Goal: Task Accomplishment & Management: Use online tool/utility

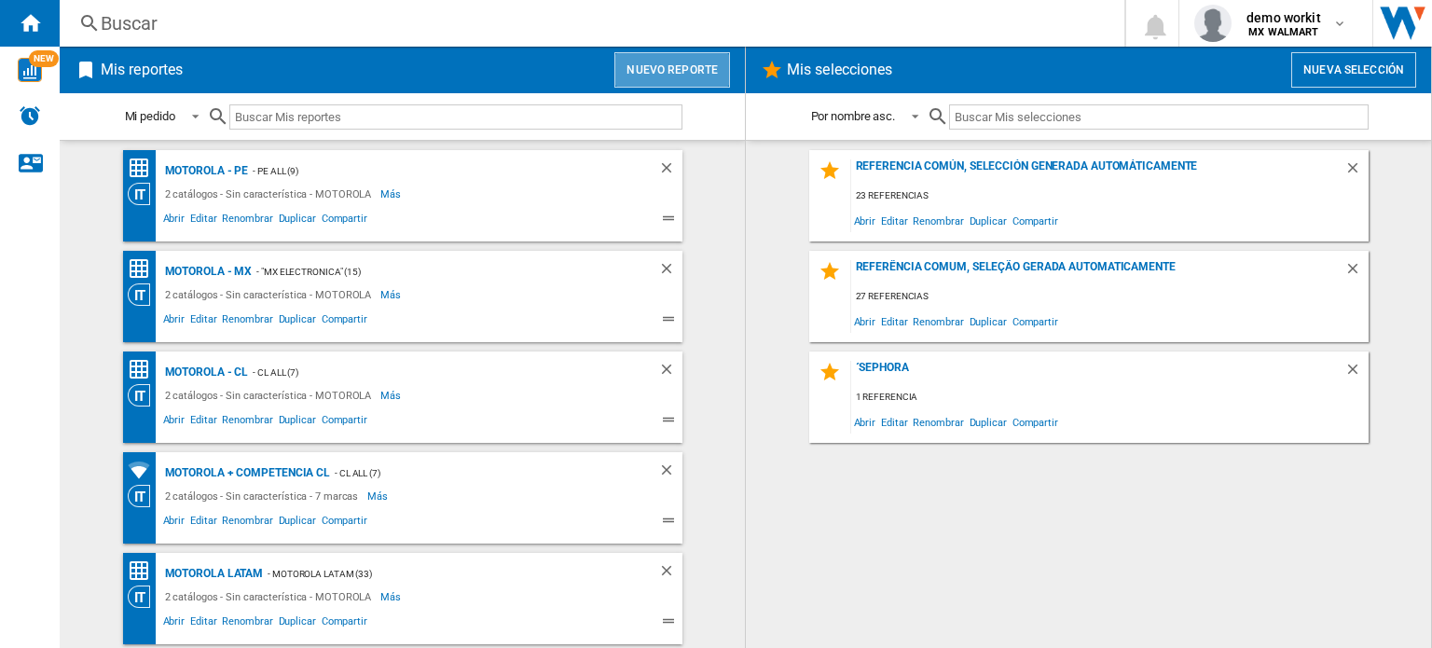
click at [715, 74] on button "Nuevo reporte" at bounding box center [672, 69] width 116 height 35
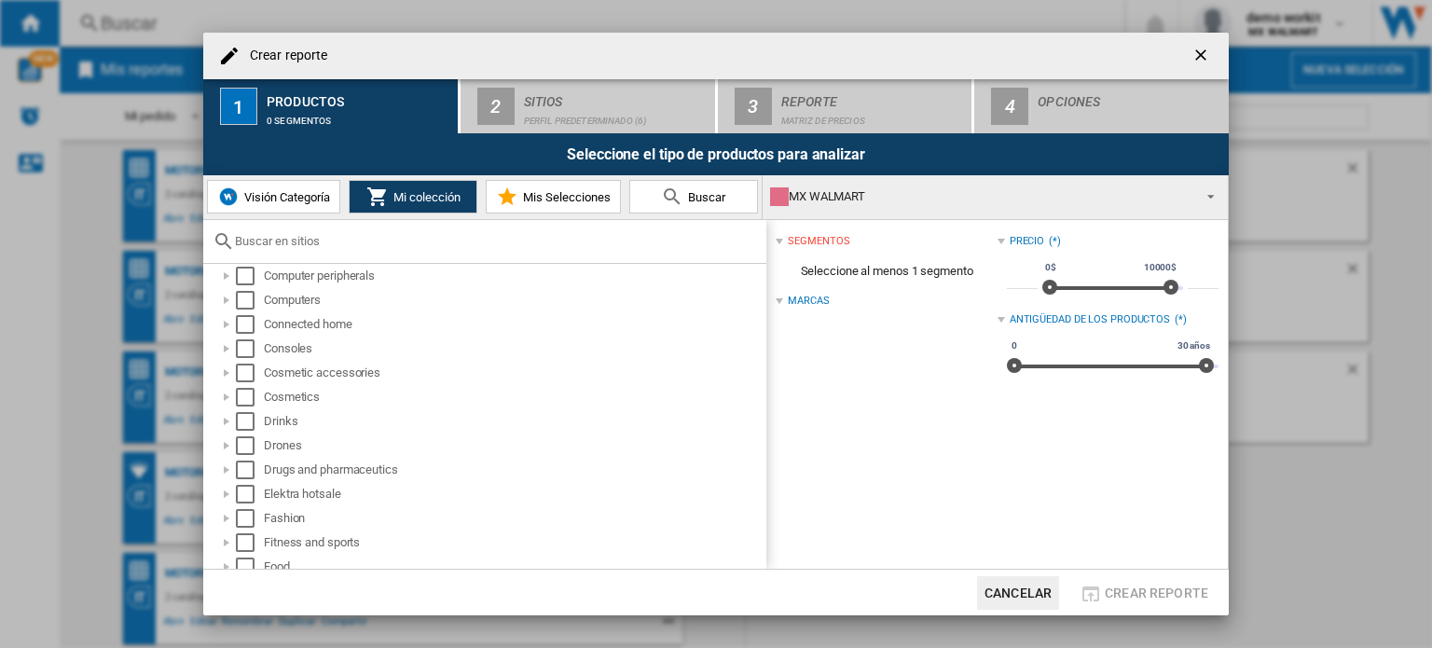
scroll to position [339, 0]
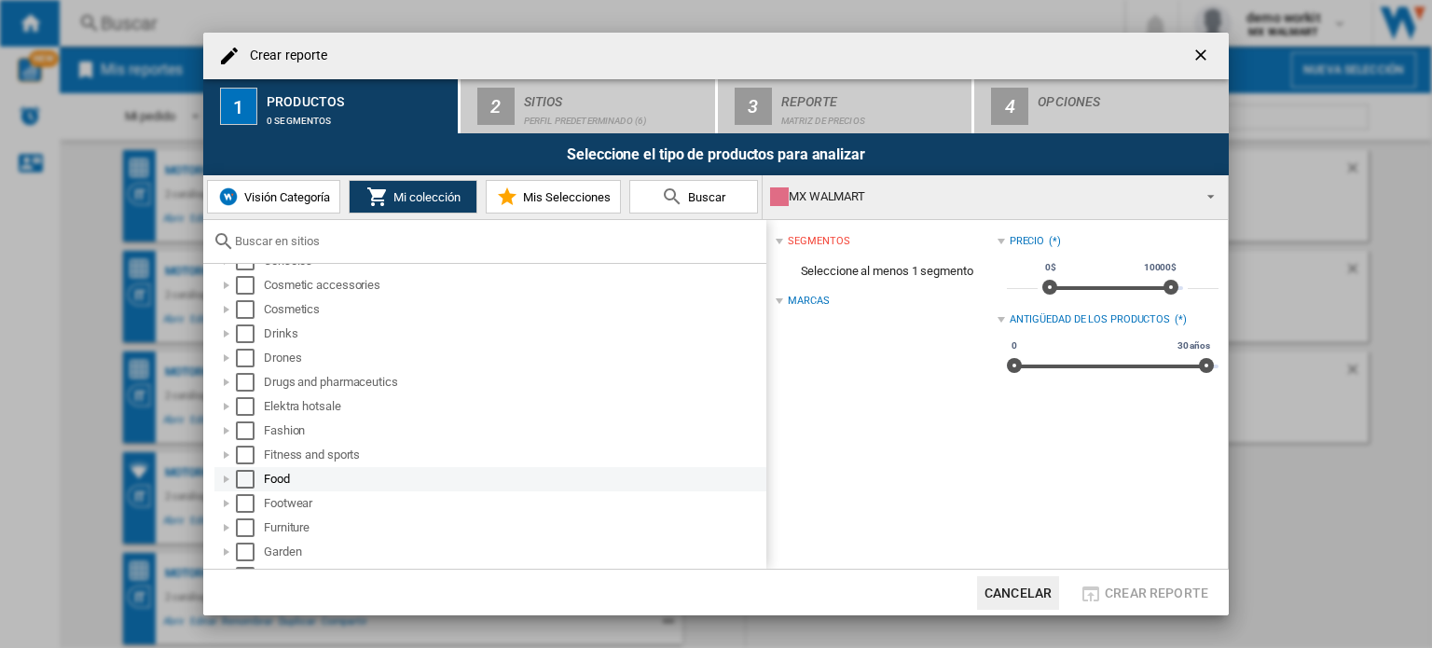
click at [228, 478] on div at bounding box center [226, 479] width 19 height 19
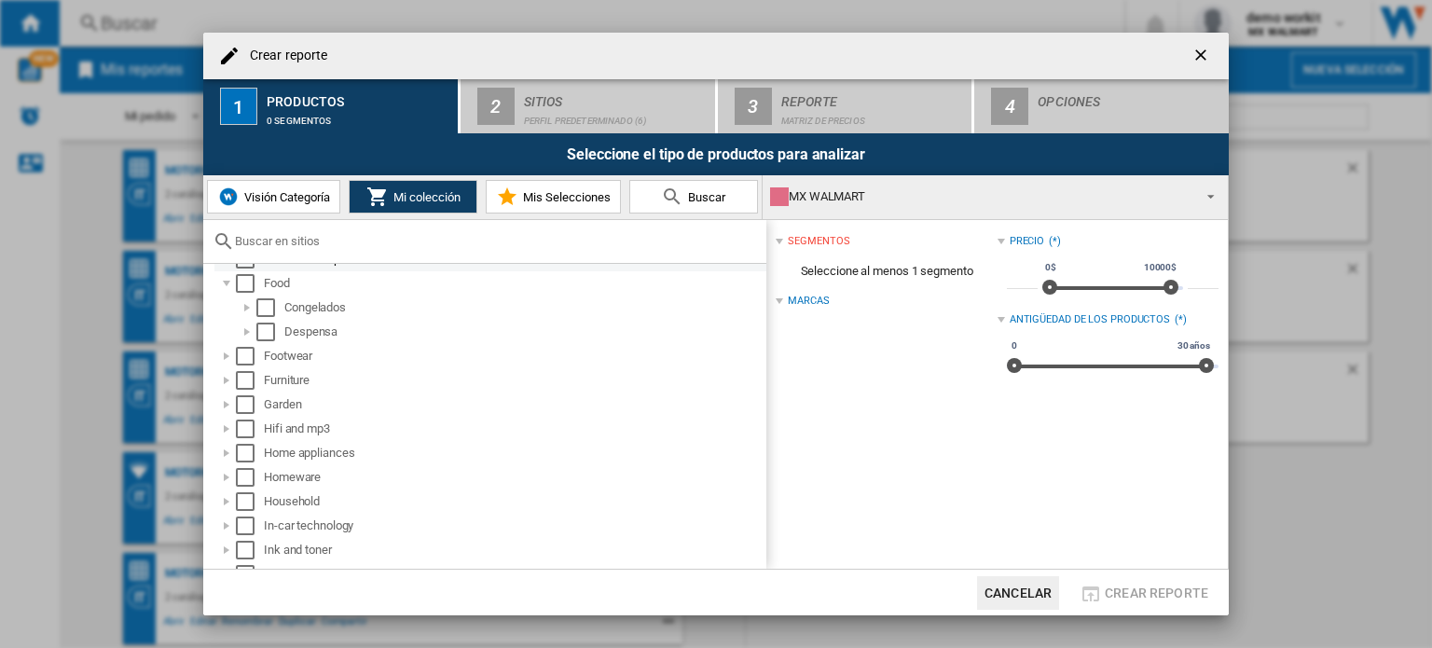
scroll to position [550, 0]
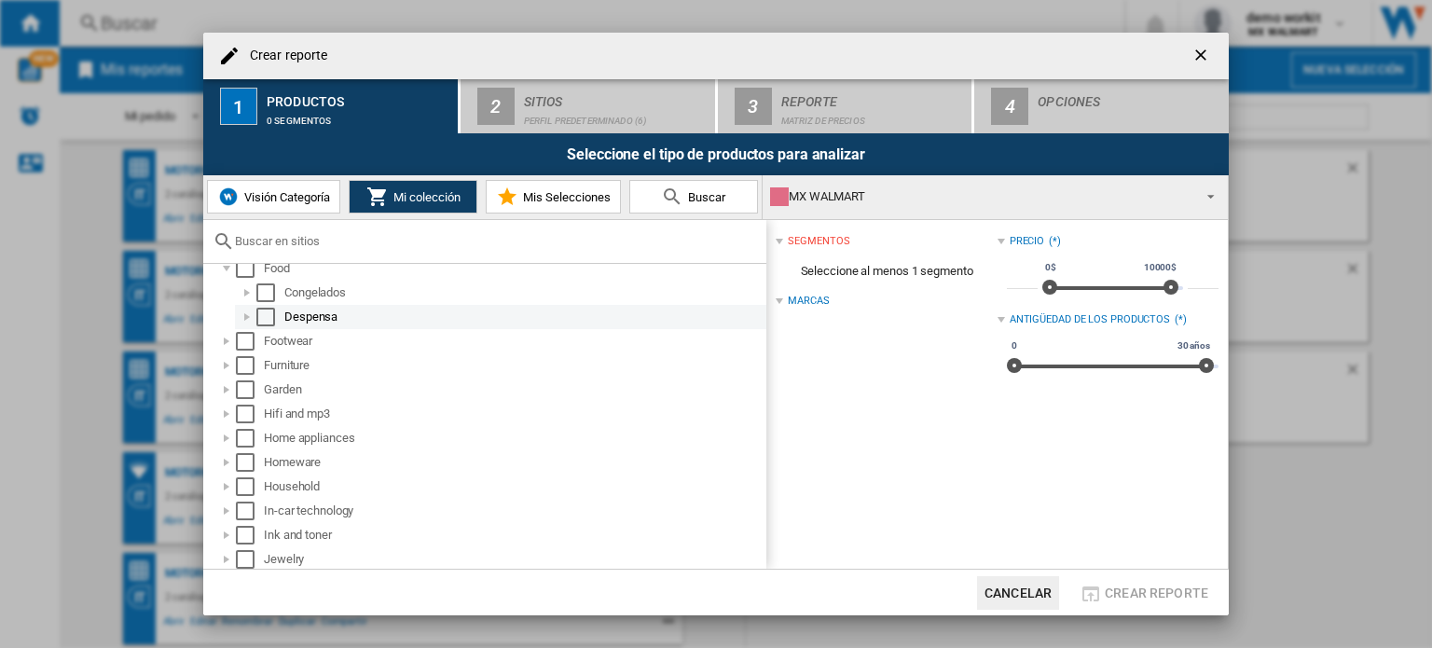
click at [244, 314] on div at bounding box center [247, 317] width 19 height 19
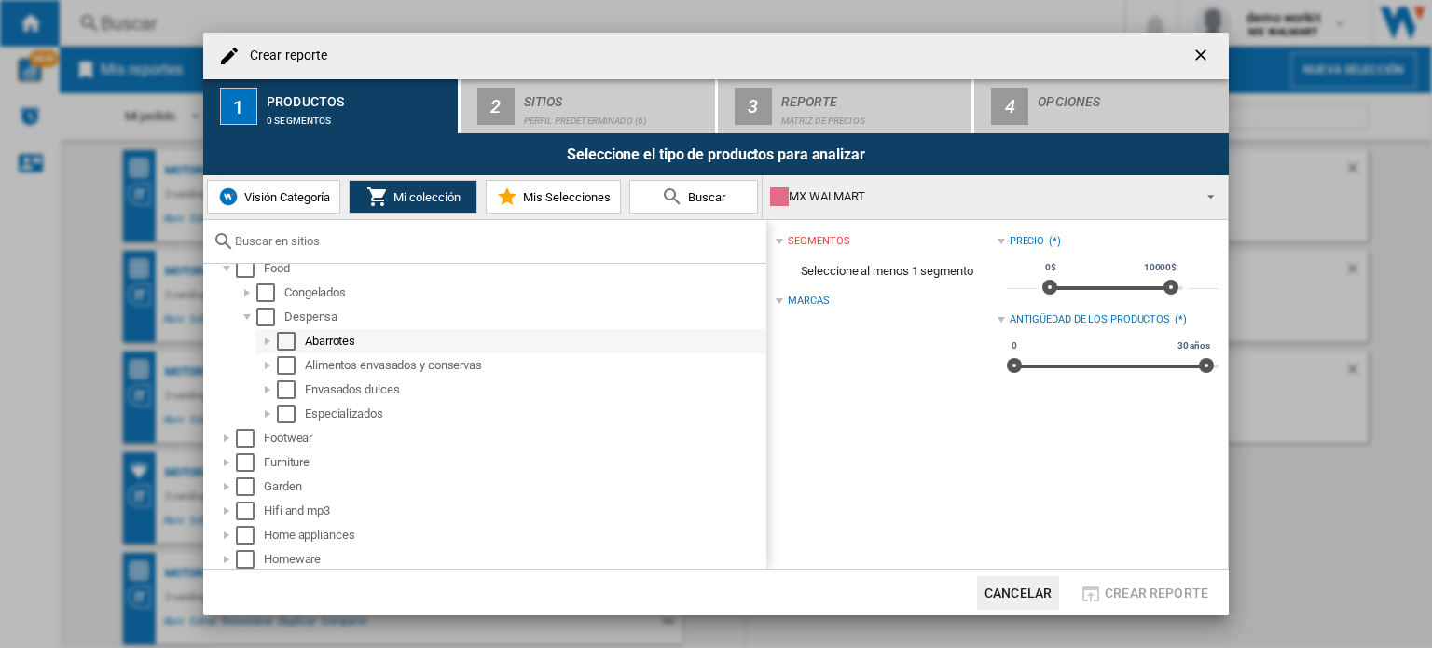
click at [266, 336] on div at bounding box center [267, 341] width 19 height 19
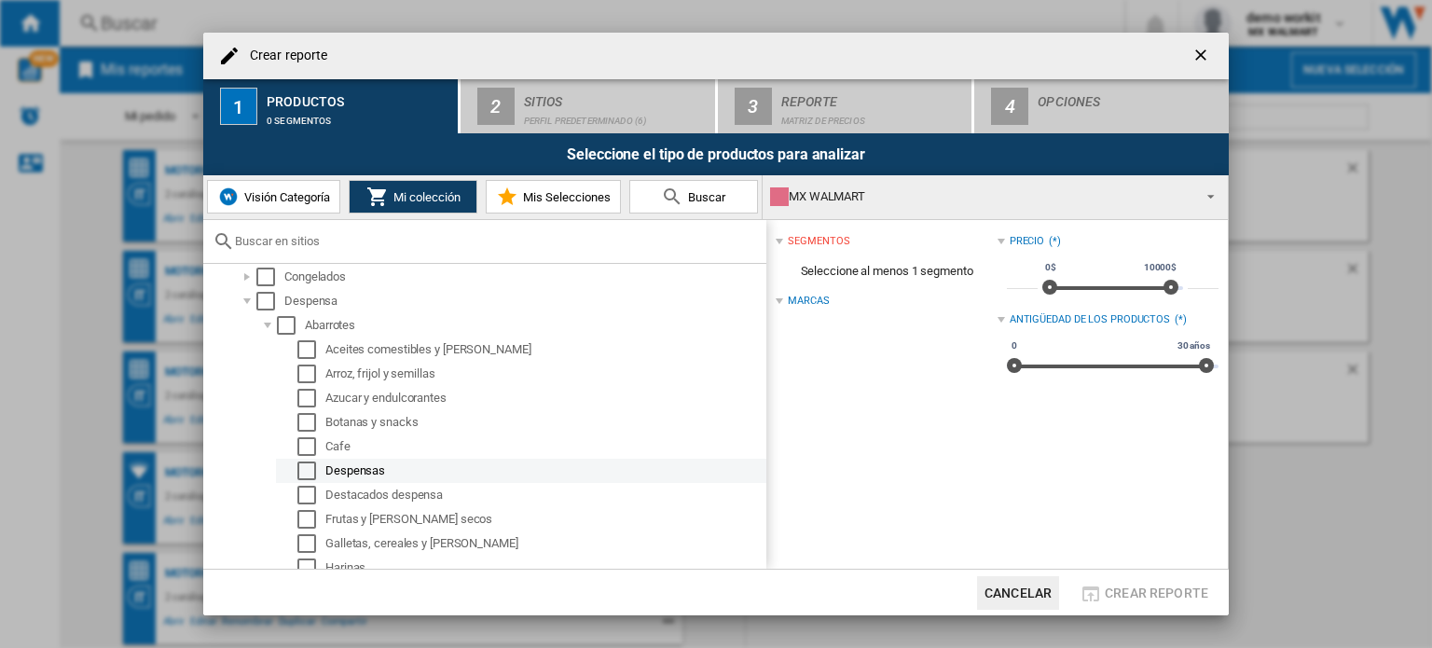
scroll to position [565, 0]
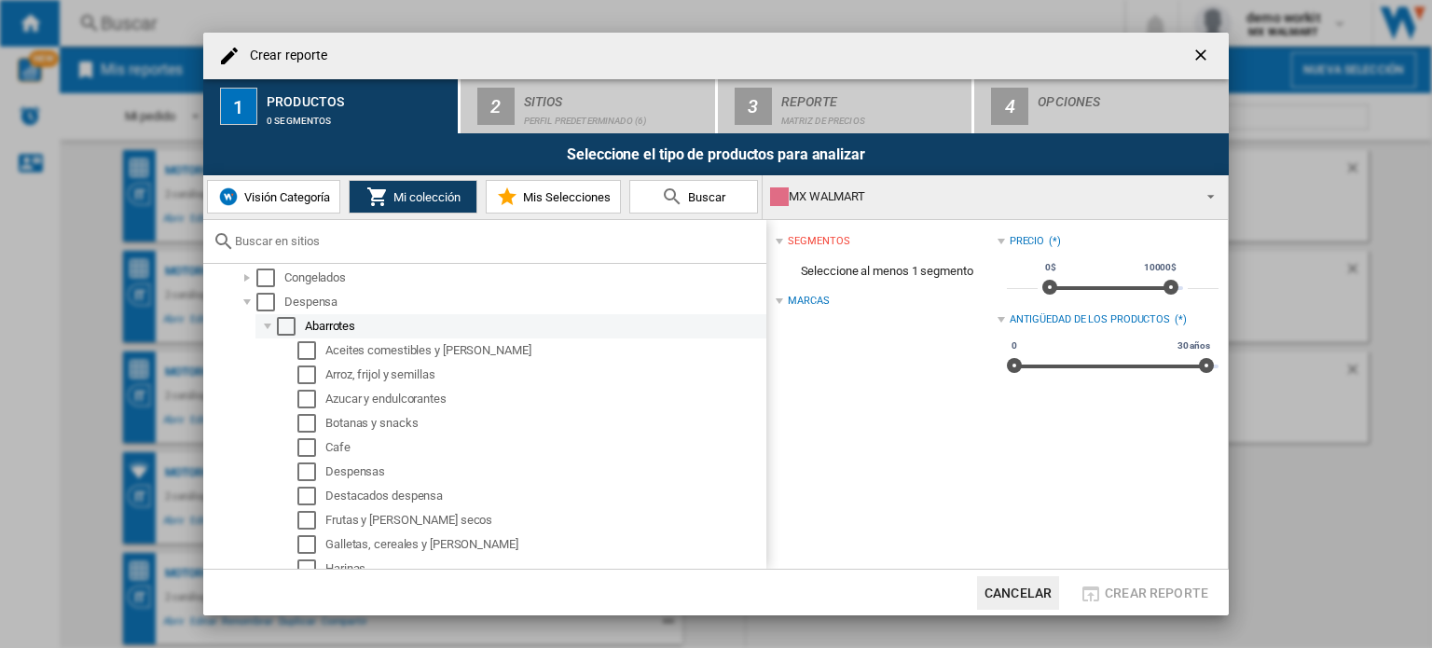
click at [268, 323] on div at bounding box center [267, 326] width 19 height 19
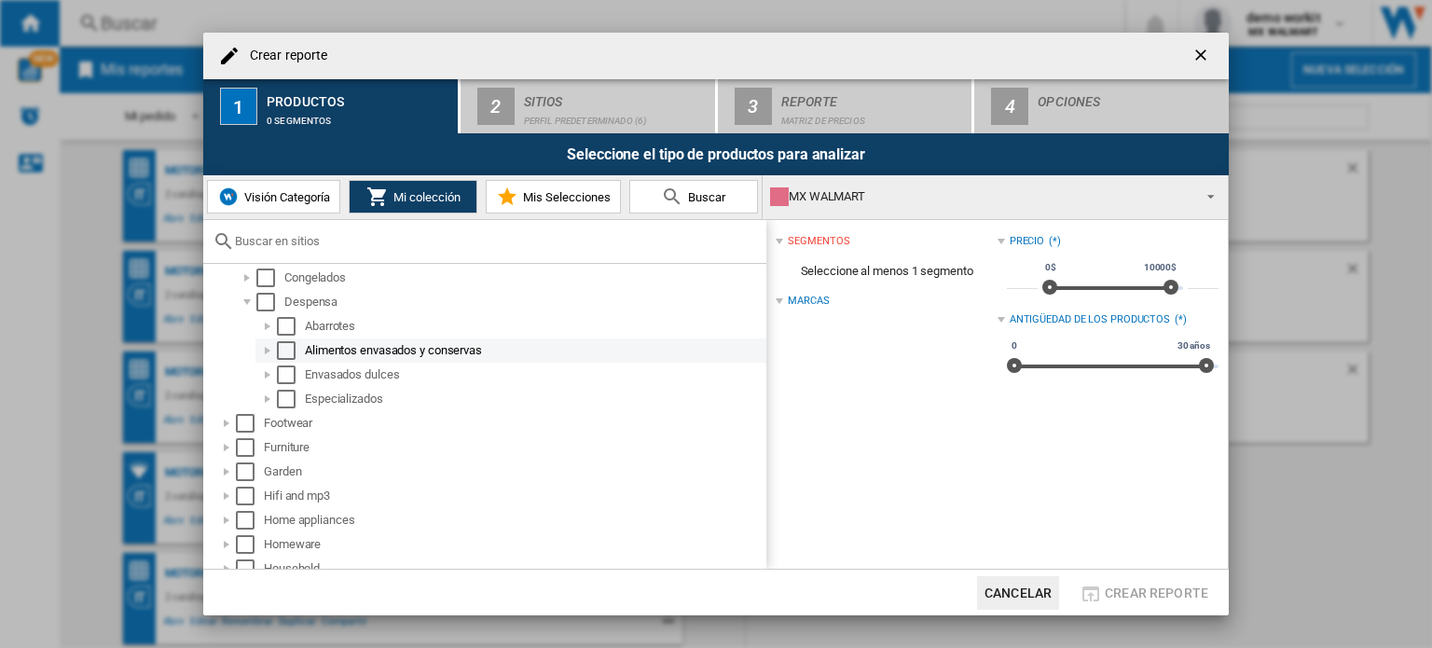
click at [268, 347] on div at bounding box center [267, 350] width 19 height 19
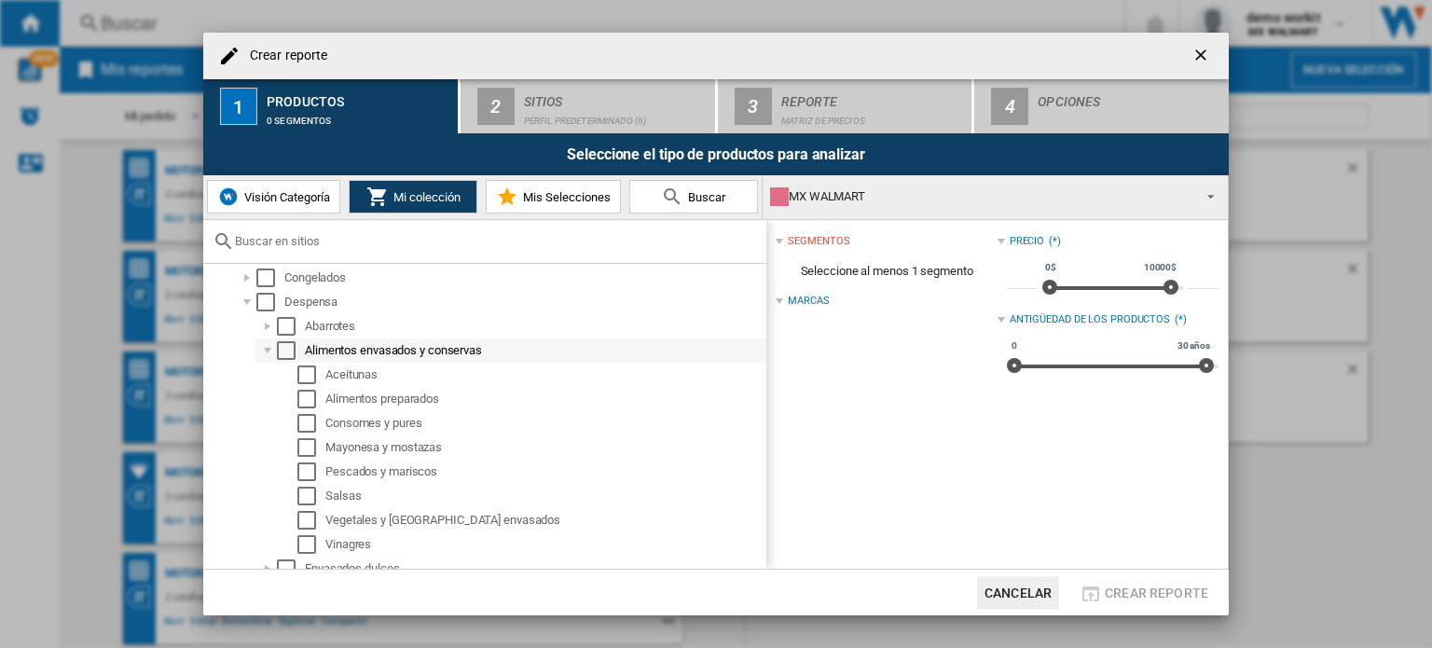
click at [268, 347] on div at bounding box center [267, 350] width 19 height 19
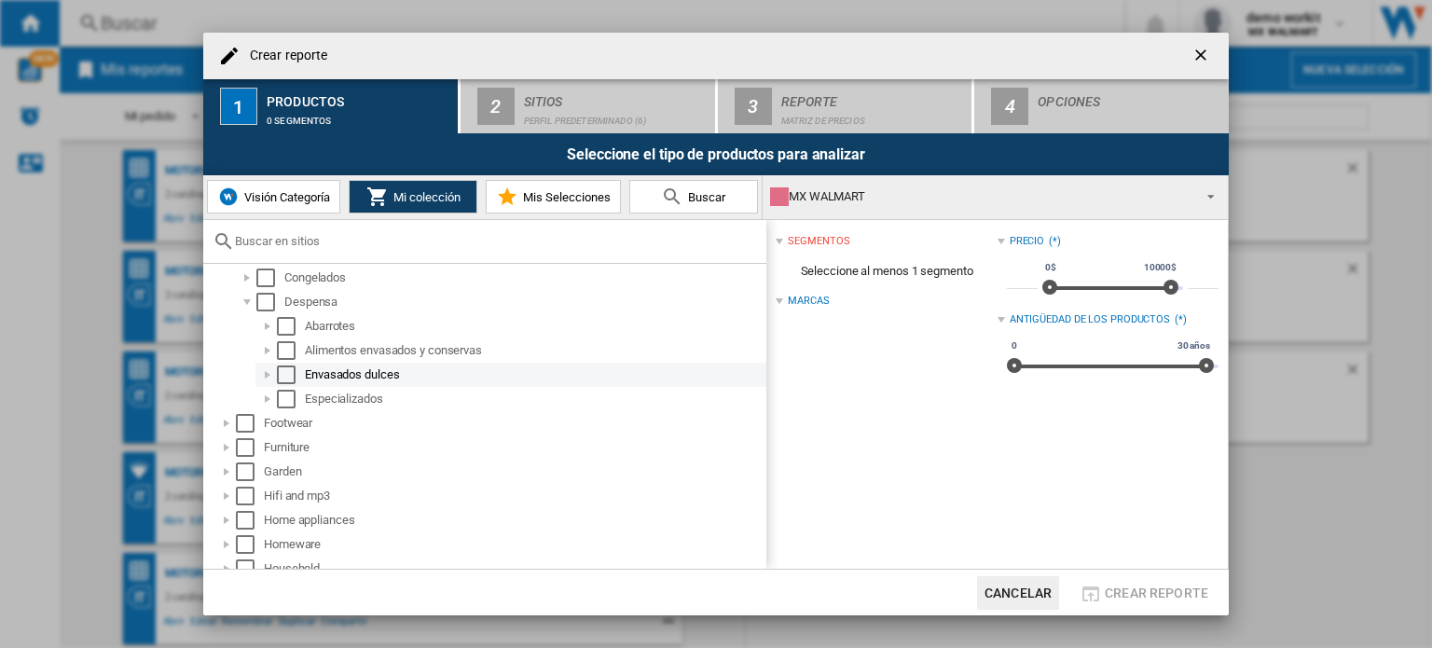
click at [265, 376] on div at bounding box center [267, 374] width 19 height 19
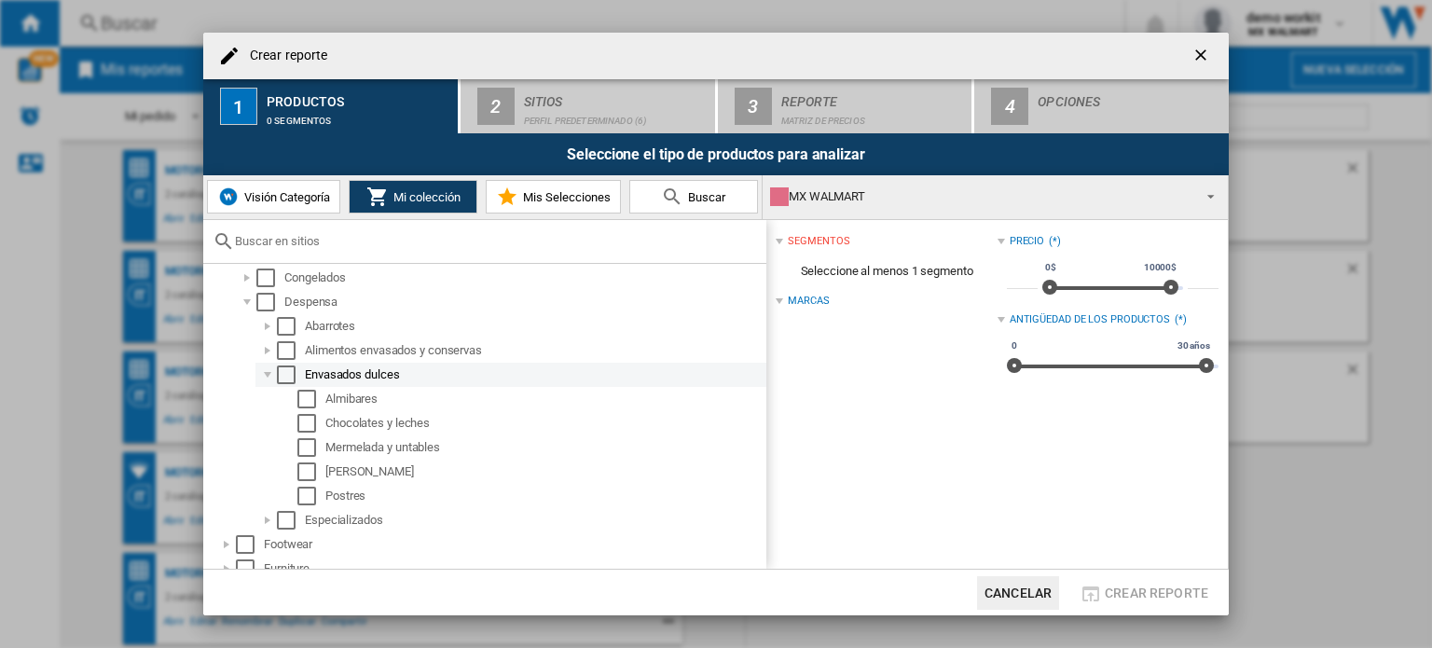
click at [268, 377] on div at bounding box center [267, 374] width 19 height 19
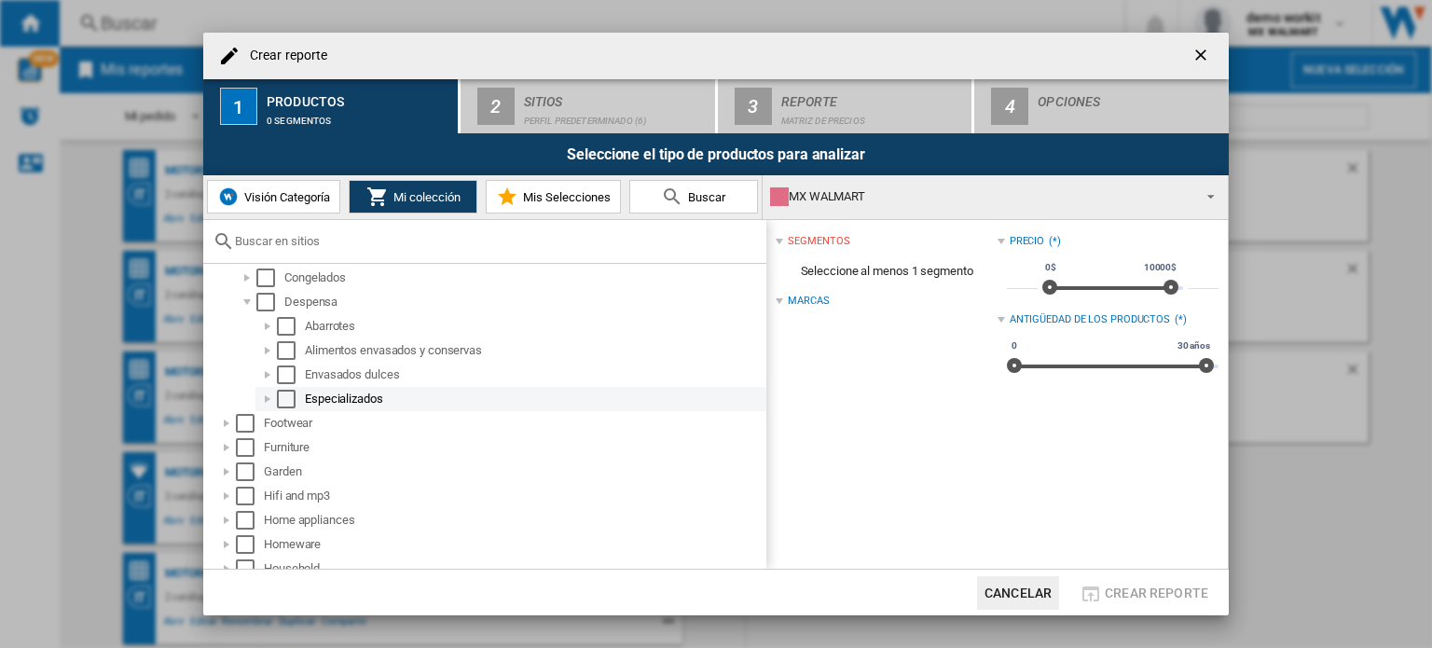
click at [268, 394] on div at bounding box center [267, 399] width 19 height 19
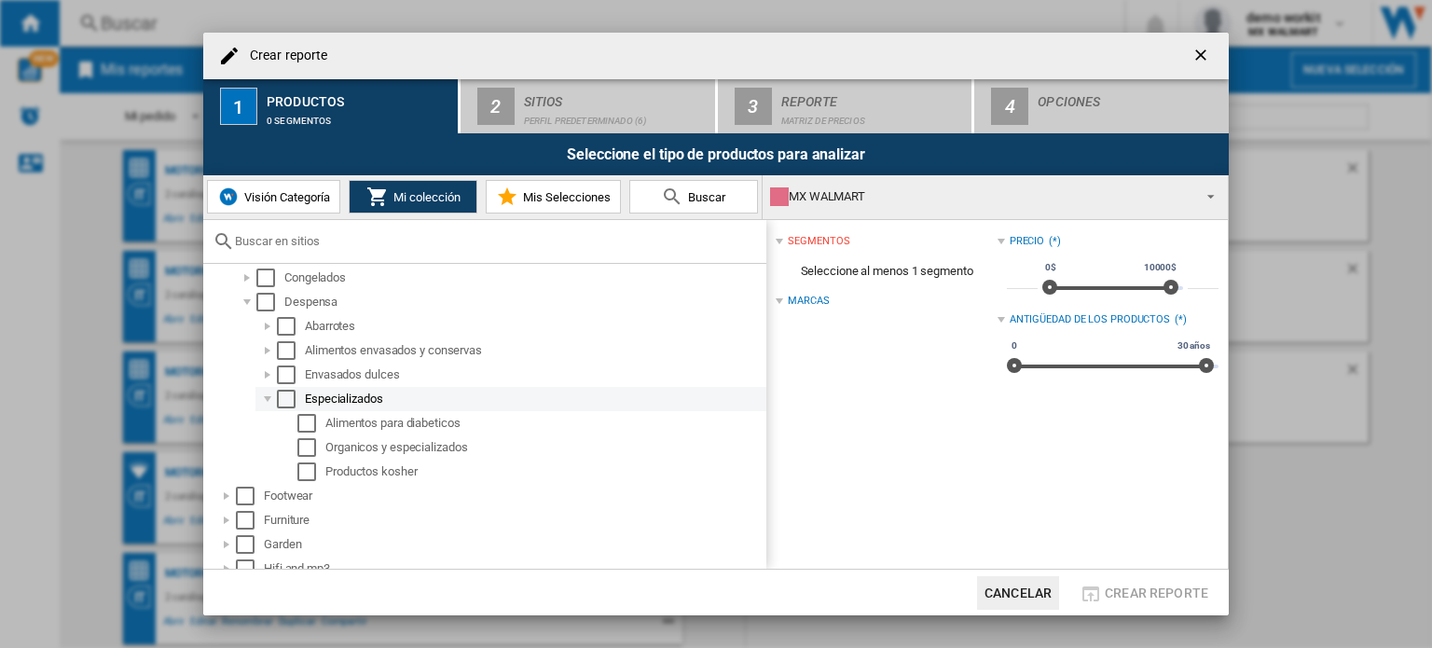
click at [268, 394] on div at bounding box center [267, 399] width 19 height 19
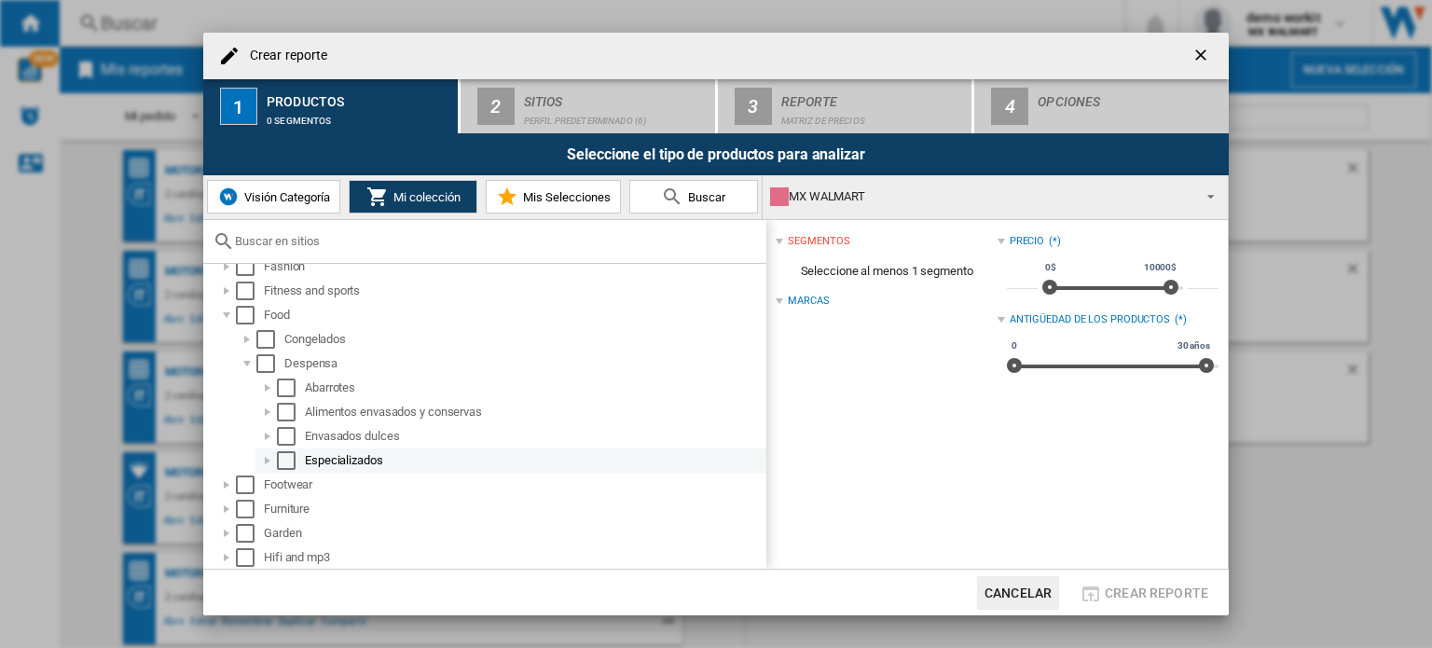
scroll to position [447, 0]
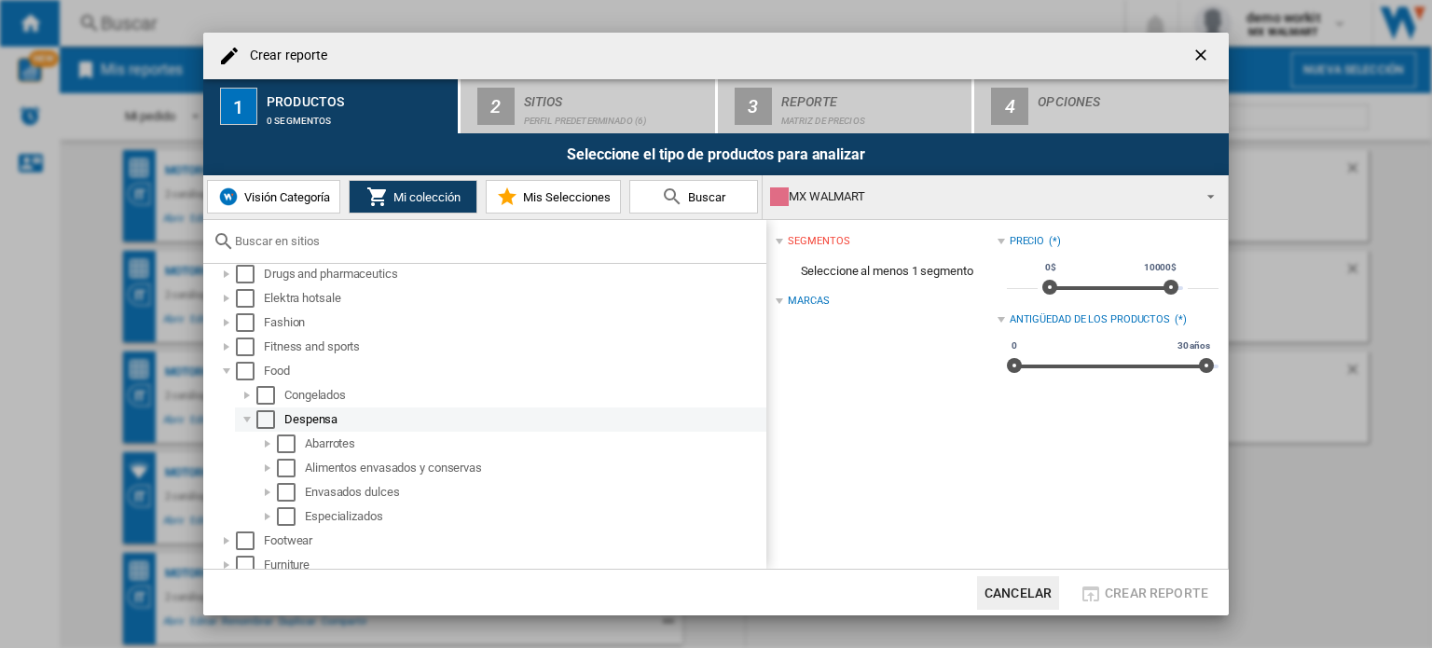
click at [267, 420] on div "Select" at bounding box center [265, 419] width 19 height 19
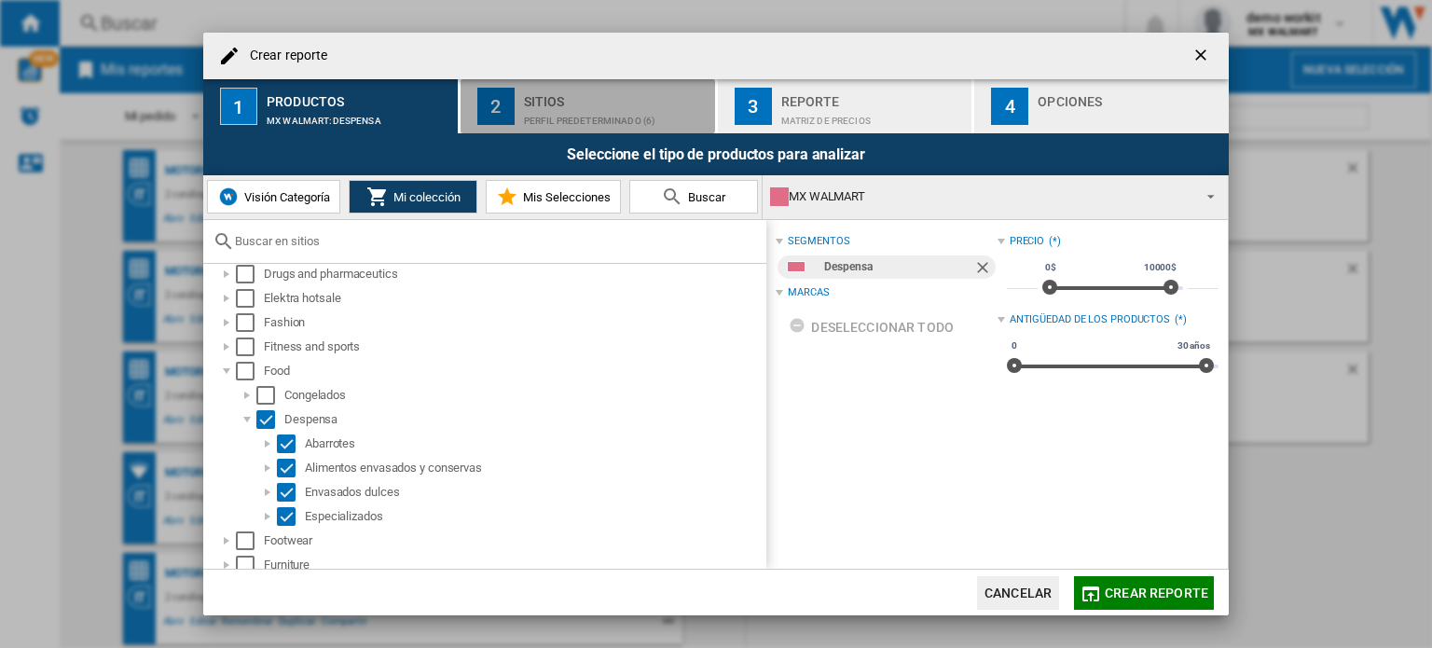
click at [568, 100] on div "Sitios" at bounding box center [616, 97] width 184 height 20
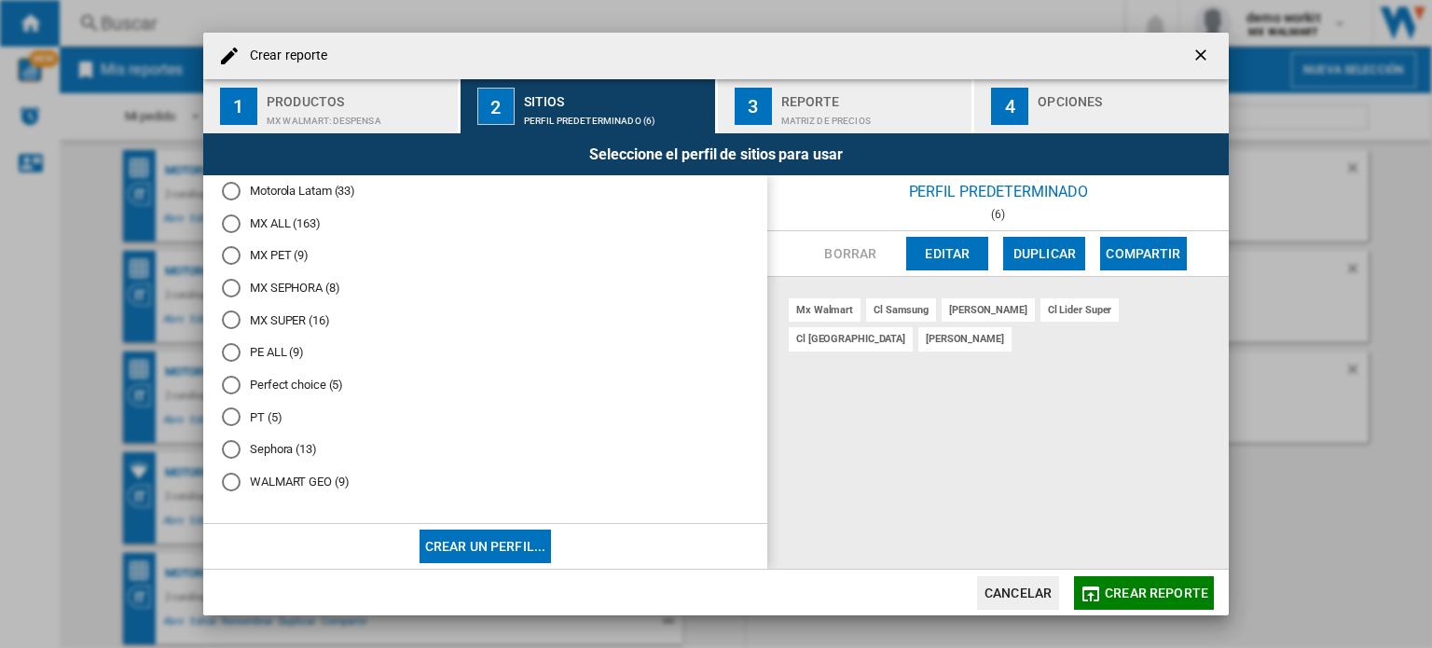
scroll to position [693, 0]
click at [295, 324] on md-radio-button "MX SUPER (16)" at bounding box center [485, 320] width 527 height 18
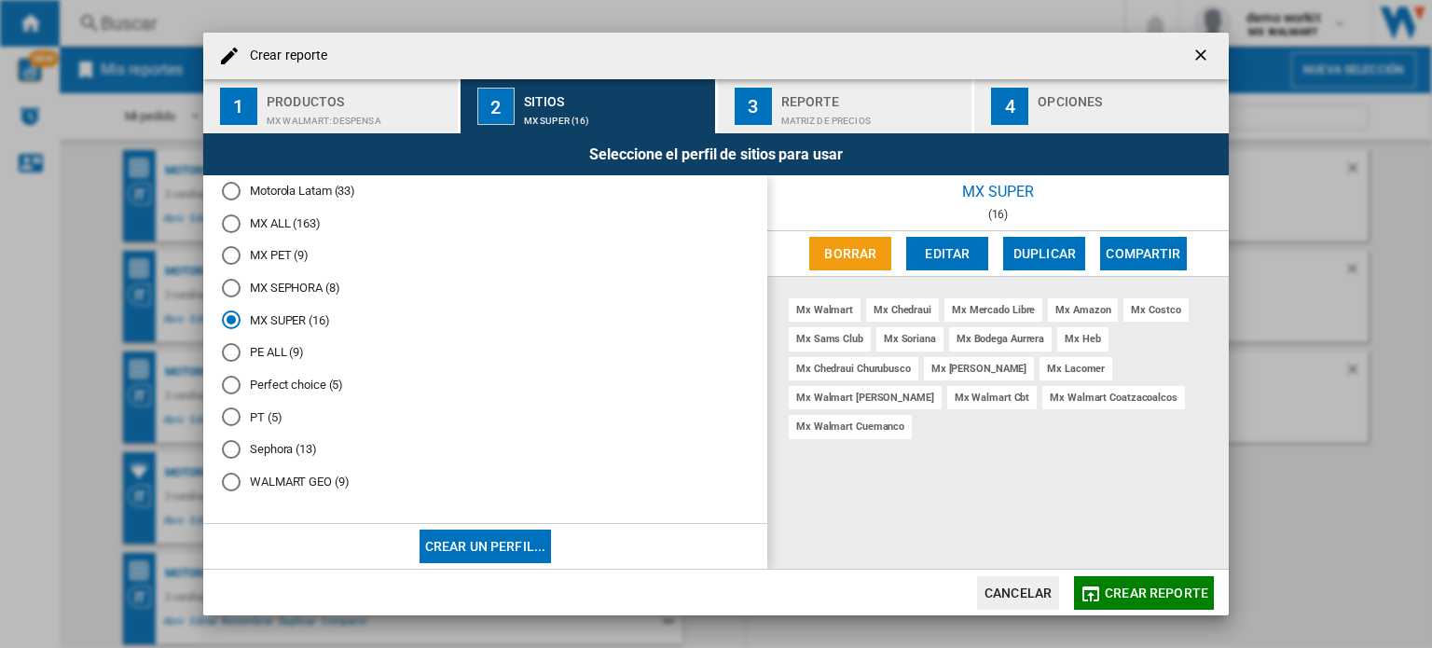
click at [1091, 600] on md-icon "button" at bounding box center [1090, 594] width 22 height 22
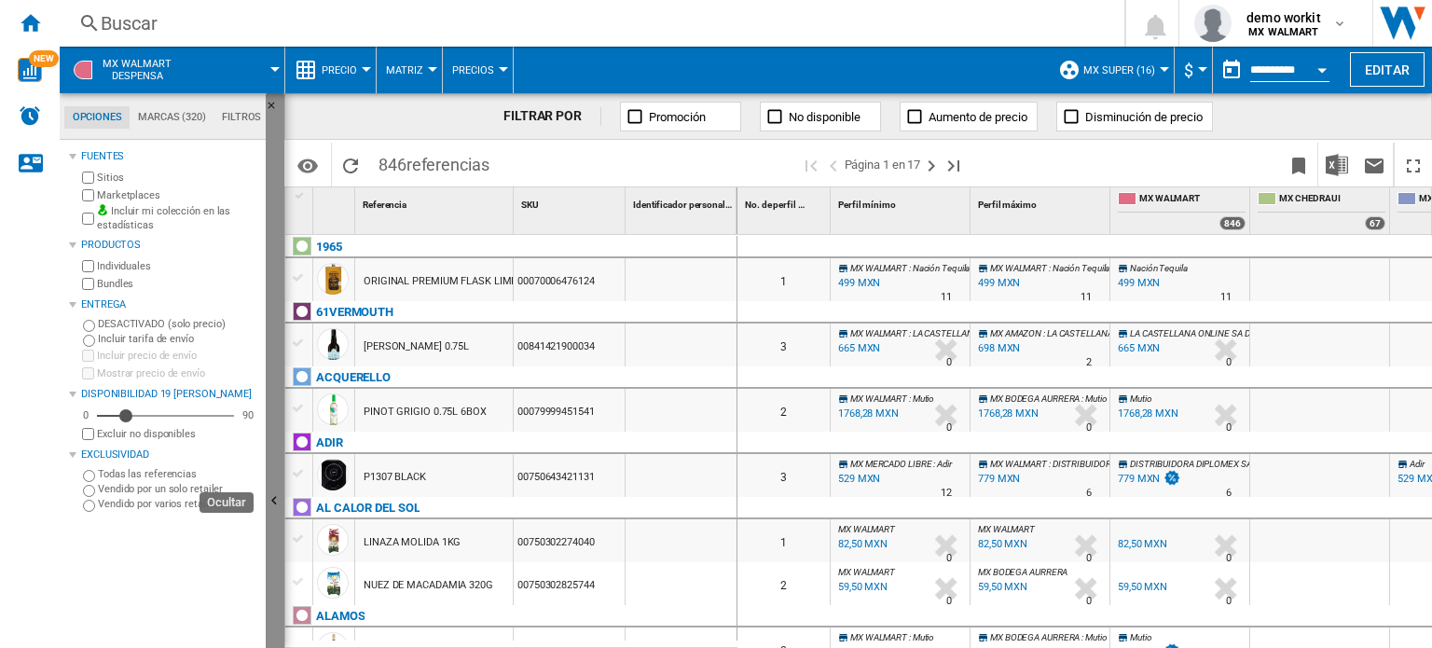
click at [274, 506] on ng-md-icon "Ocultar" at bounding box center [277, 503] width 22 height 22
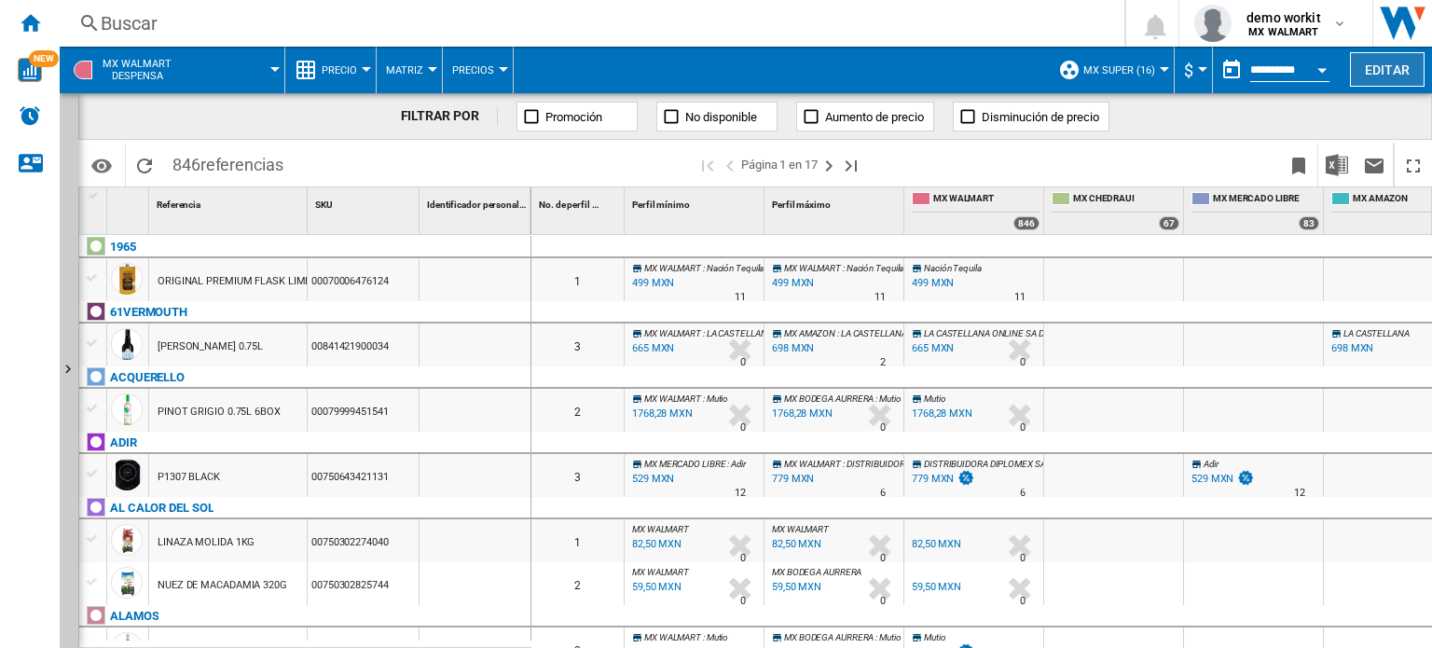
click at [1392, 68] on button "Editar" at bounding box center [1387, 69] width 75 height 34
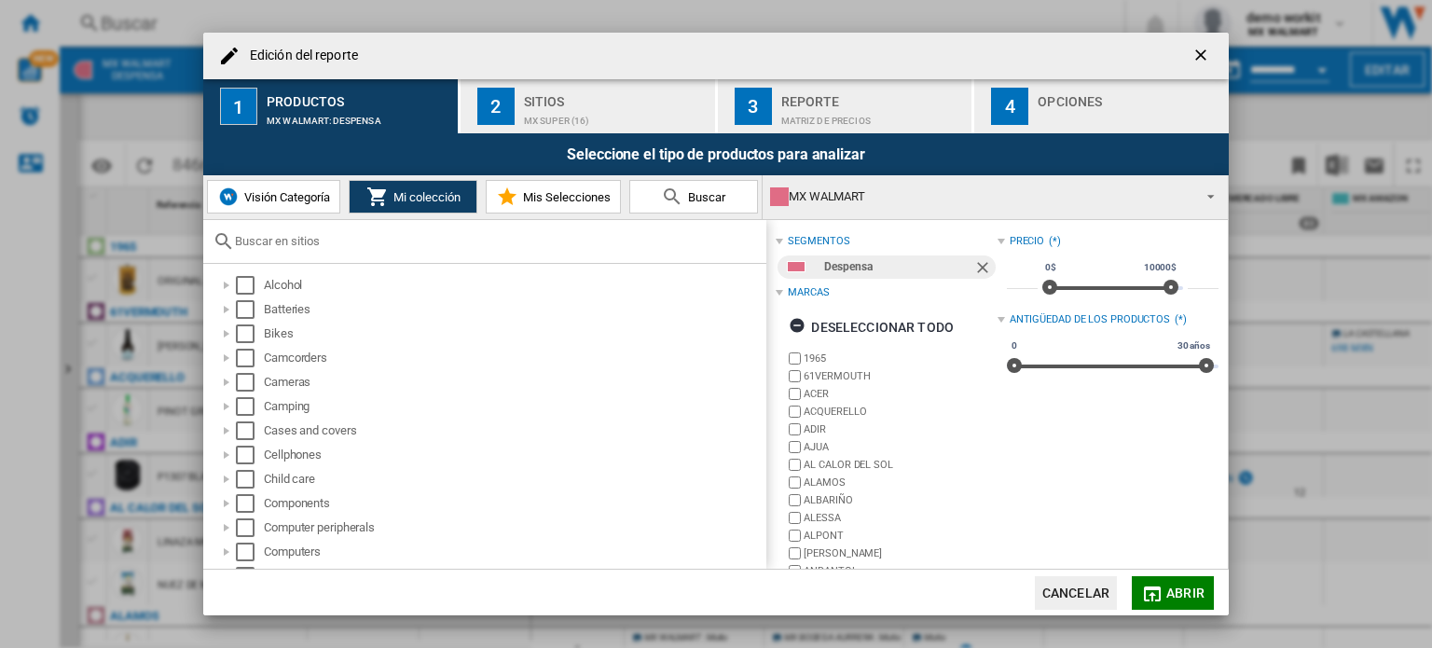
click at [380, 234] on input "Edición del ..." at bounding box center [496, 241] width 522 height 14
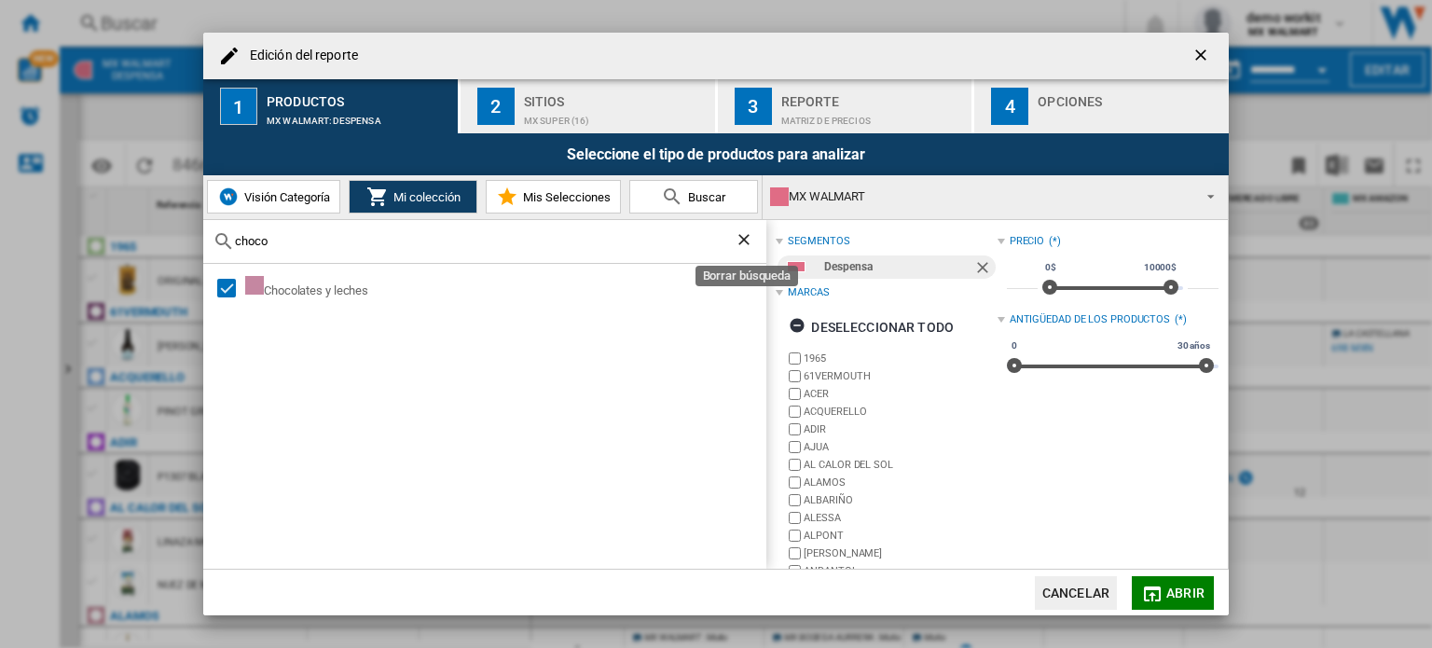
type input "choco"
click at [746, 235] on ng-md-icon "Borrar búsqueda" at bounding box center [746, 241] width 22 height 22
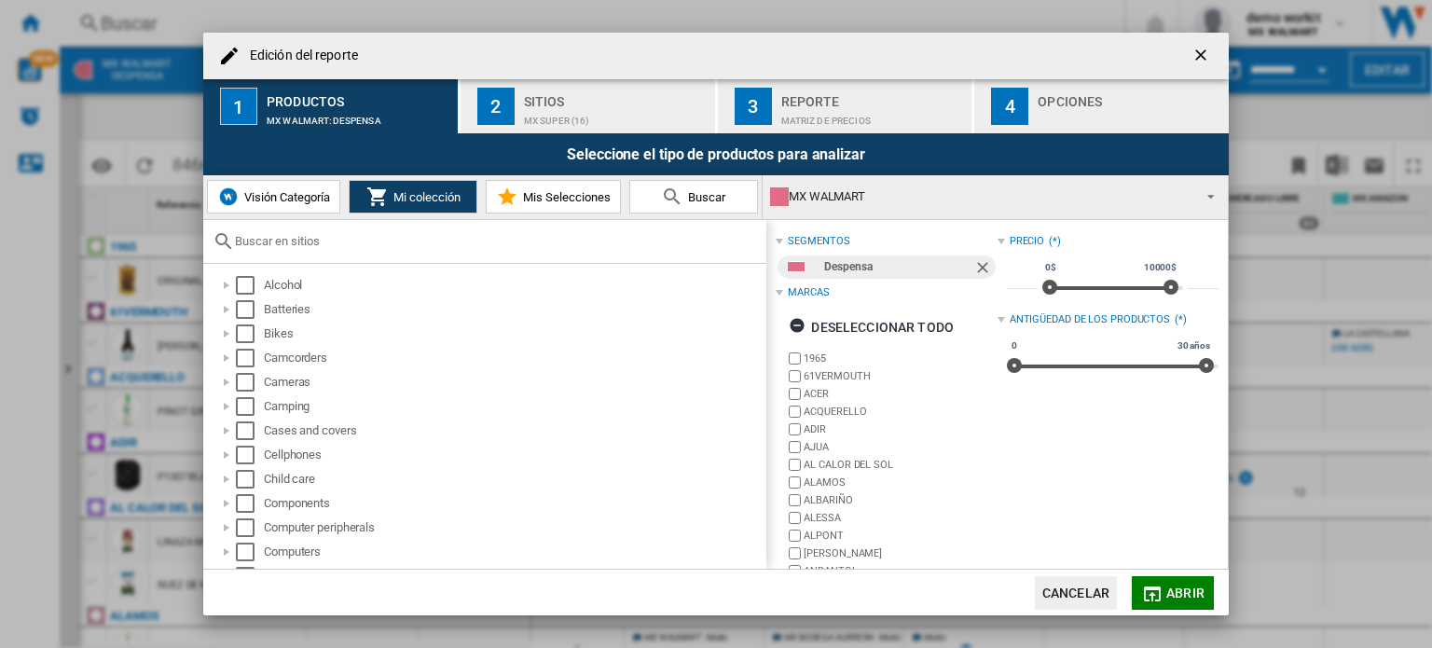
click at [684, 237] on input "Edición del ..." at bounding box center [496, 241] width 522 height 14
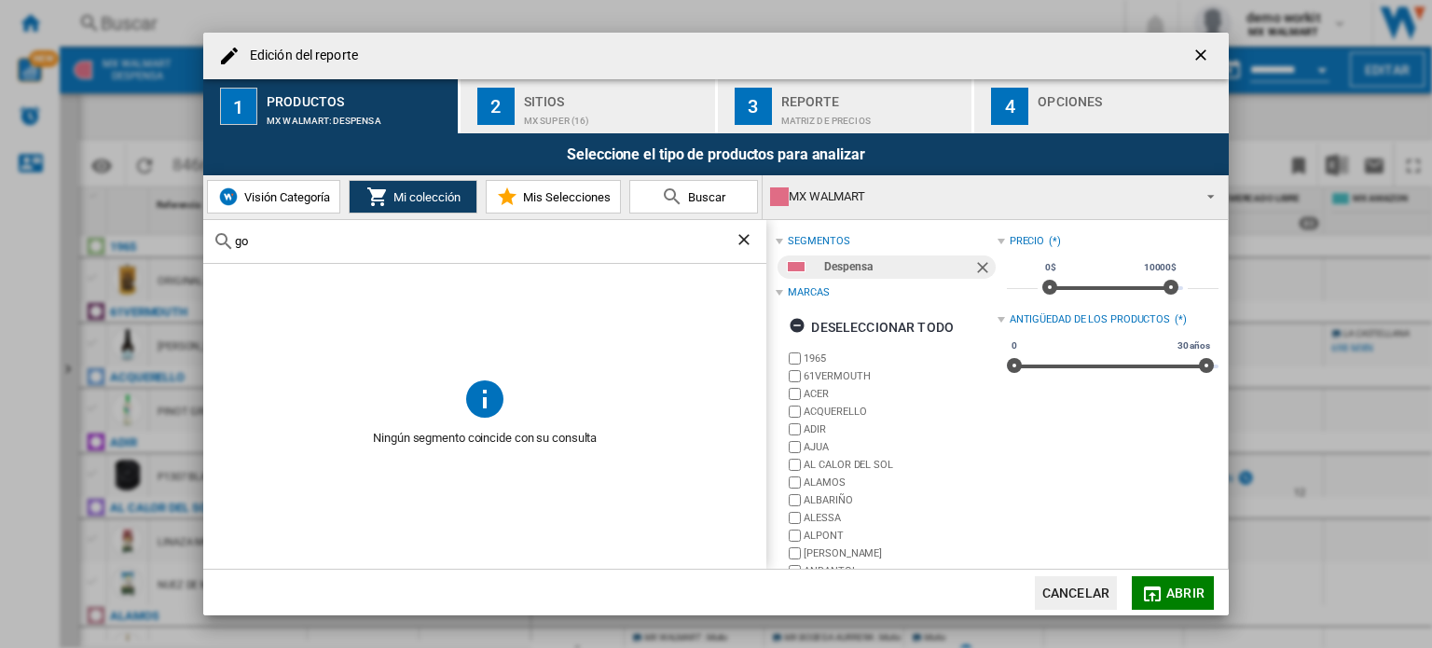
type input "g"
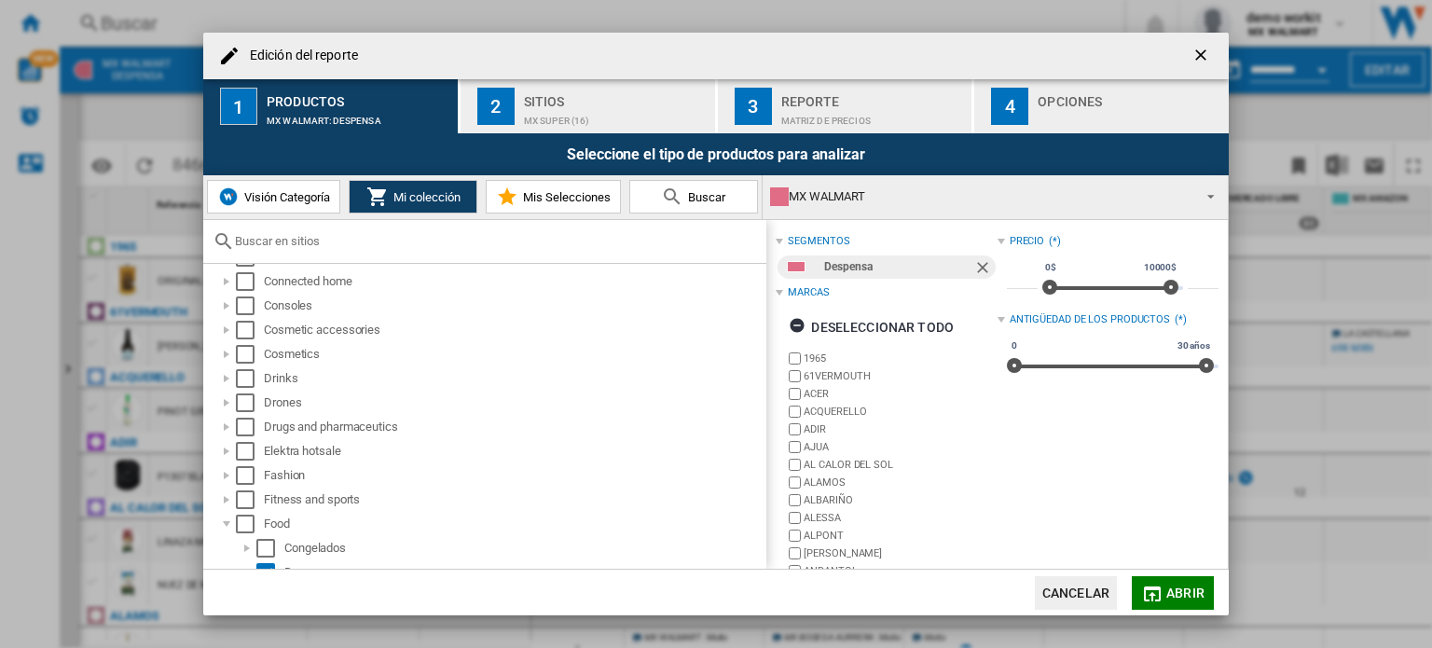
scroll to position [528, 0]
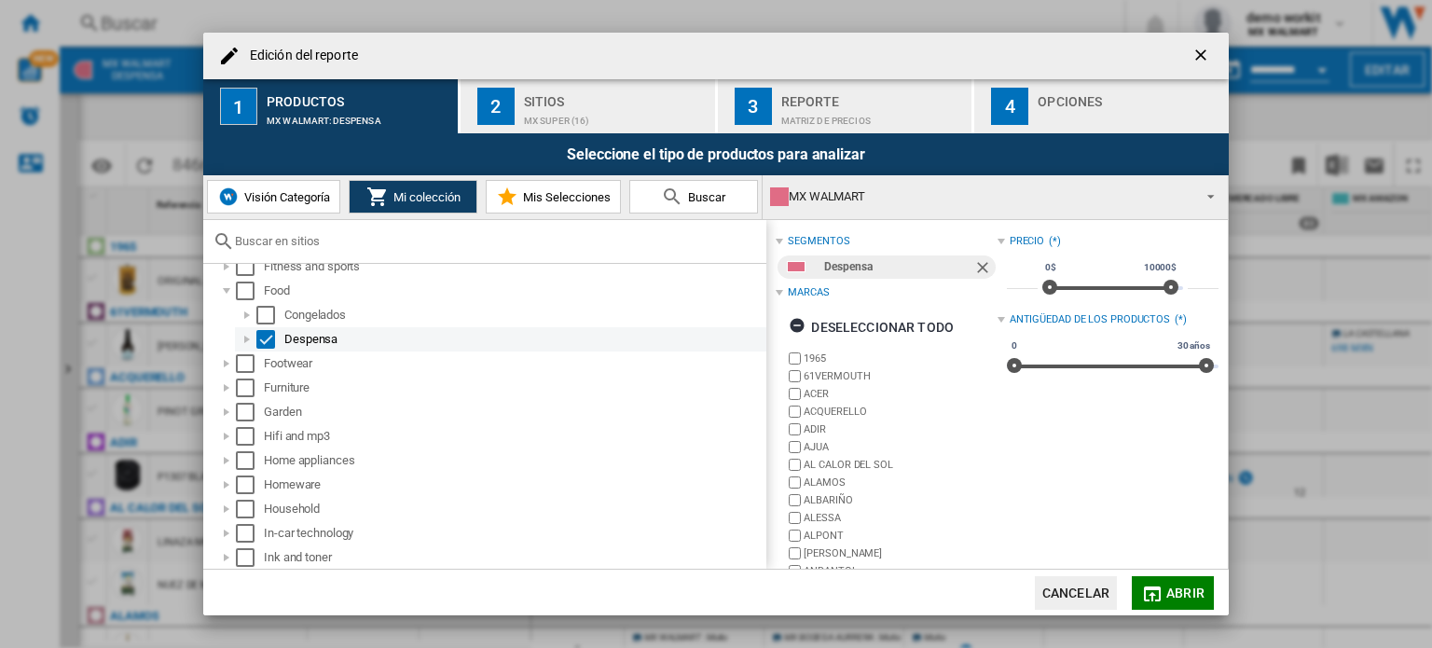
click at [246, 335] on div "Edición del ..." at bounding box center [247, 339] width 19 height 19
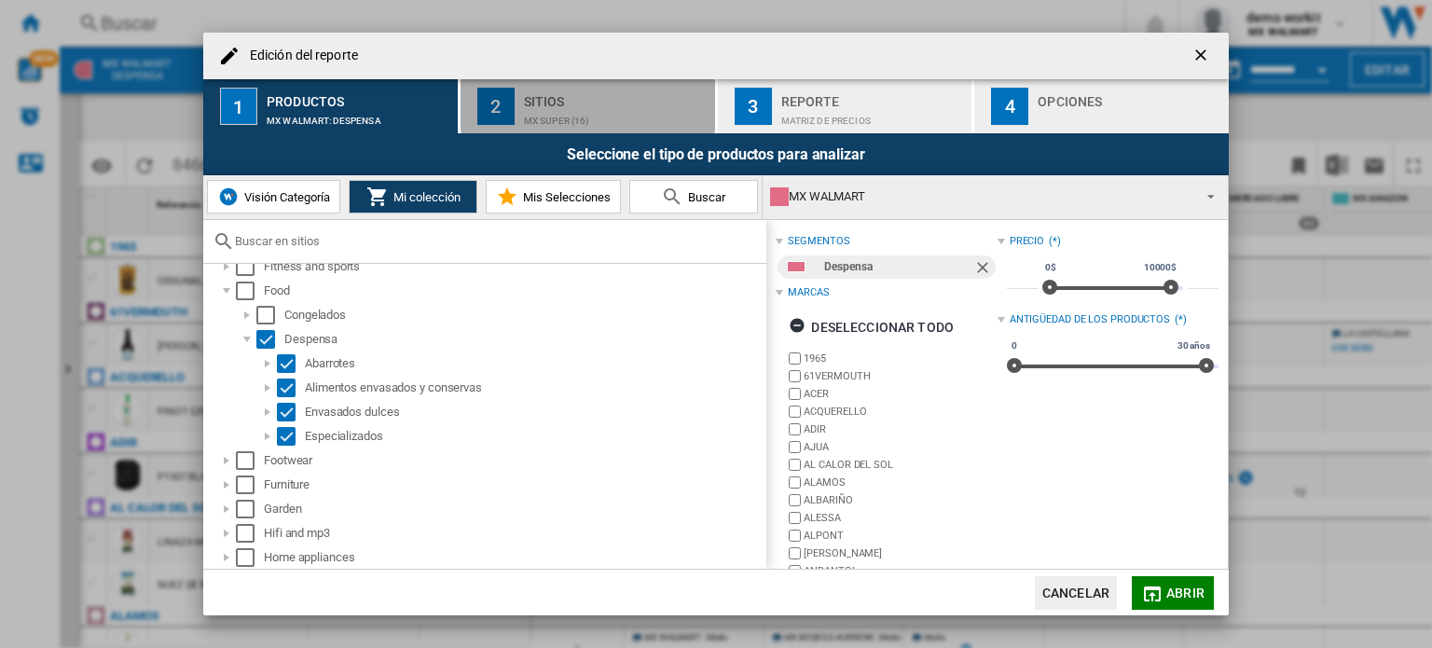
click at [597, 99] on div "Sitios" at bounding box center [616, 97] width 184 height 20
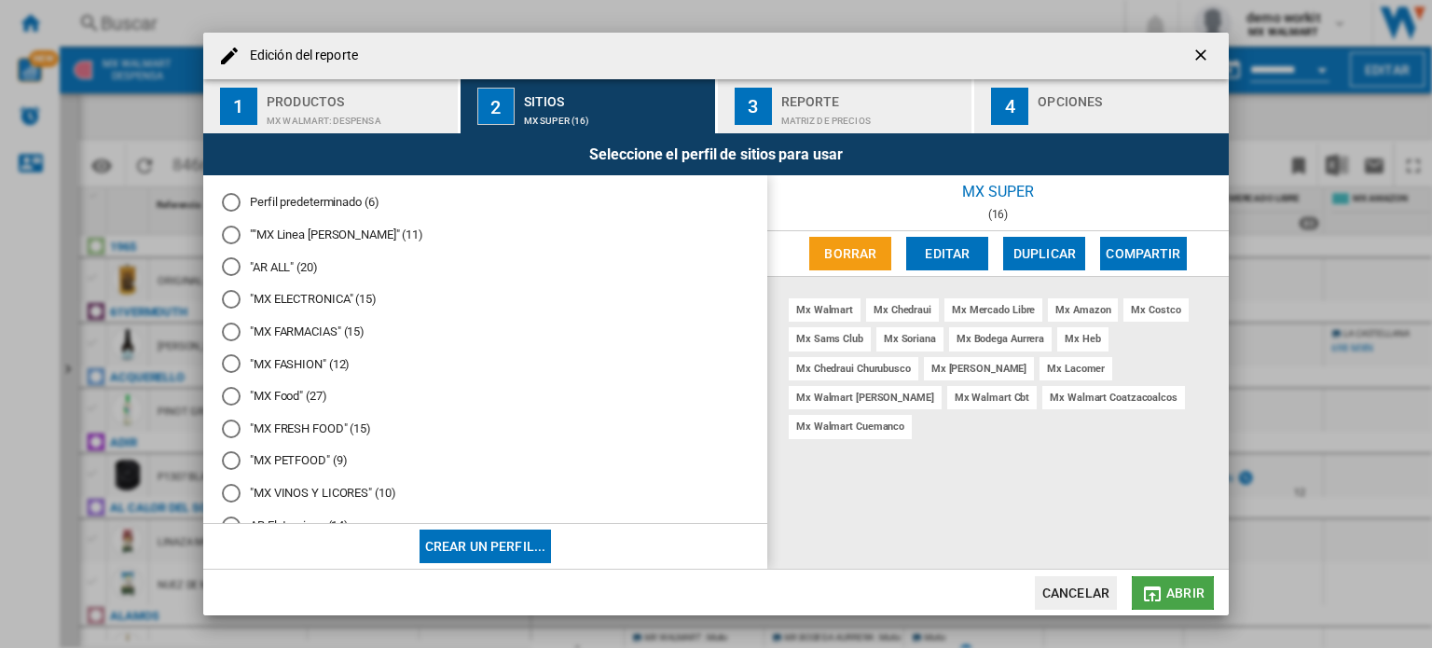
click at [1178, 591] on span "Abrir" at bounding box center [1185, 592] width 38 height 15
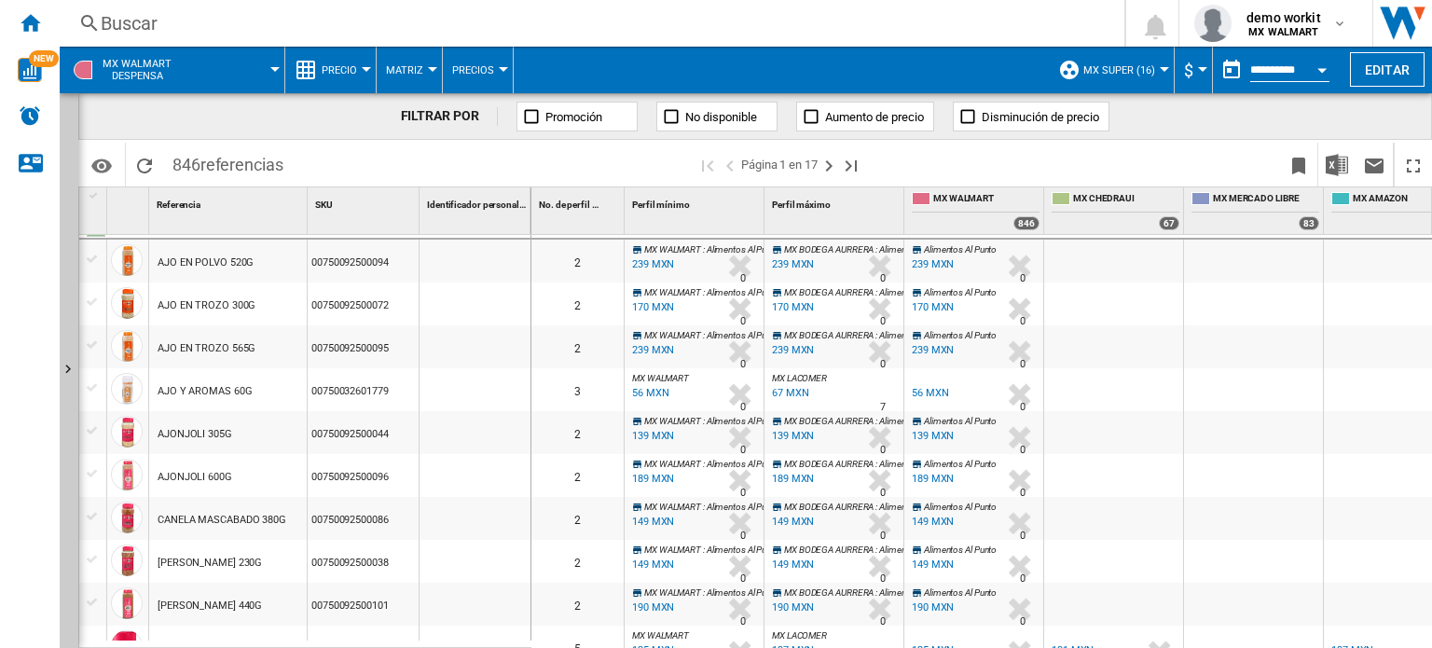
scroll to position [0, 0]
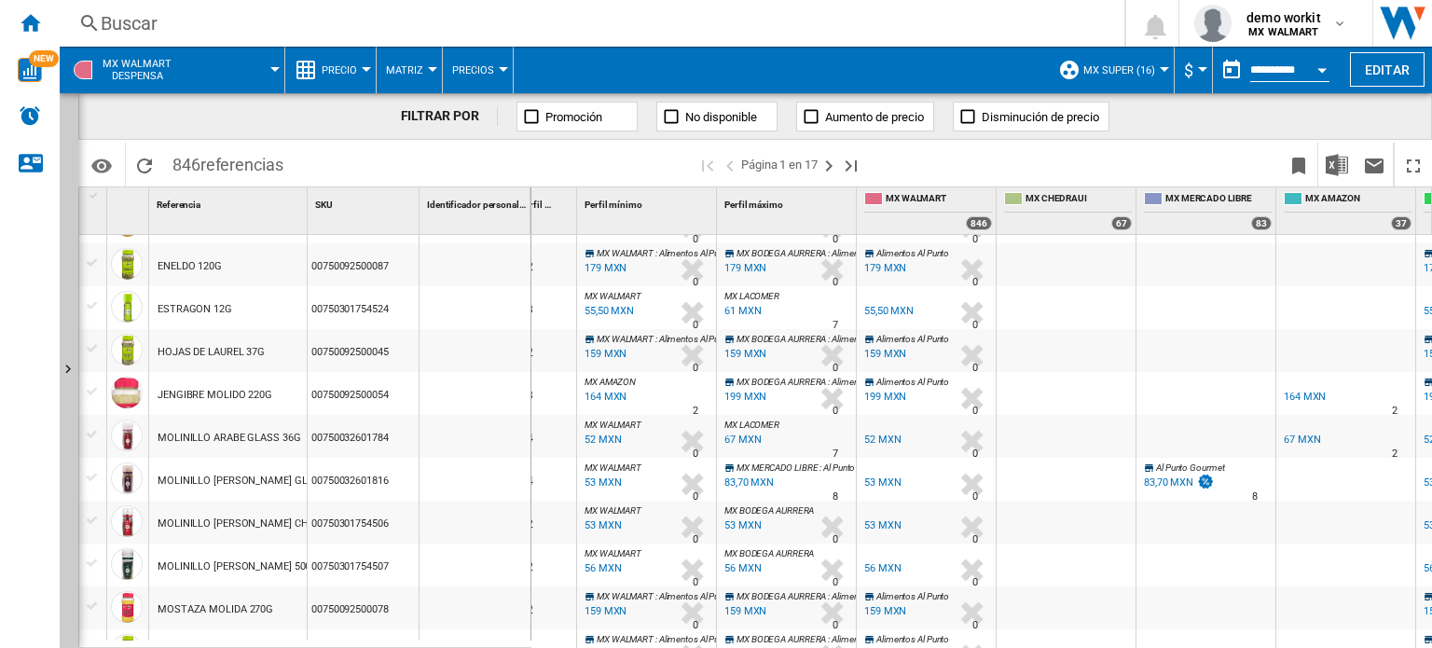
click at [885, 394] on div "199 MXN" at bounding box center [885, 397] width 42 height 12
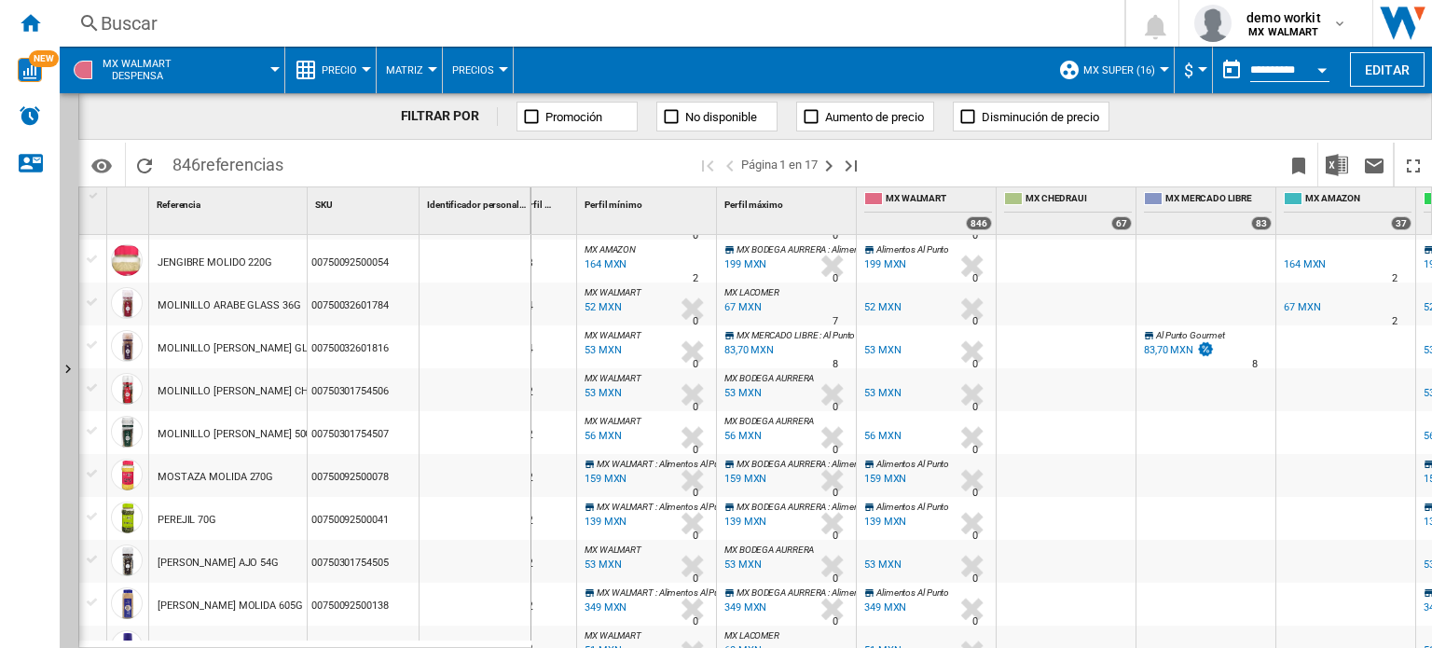
click at [361, 74] on button "Precio" at bounding box center [344, 70] width 45 height 47
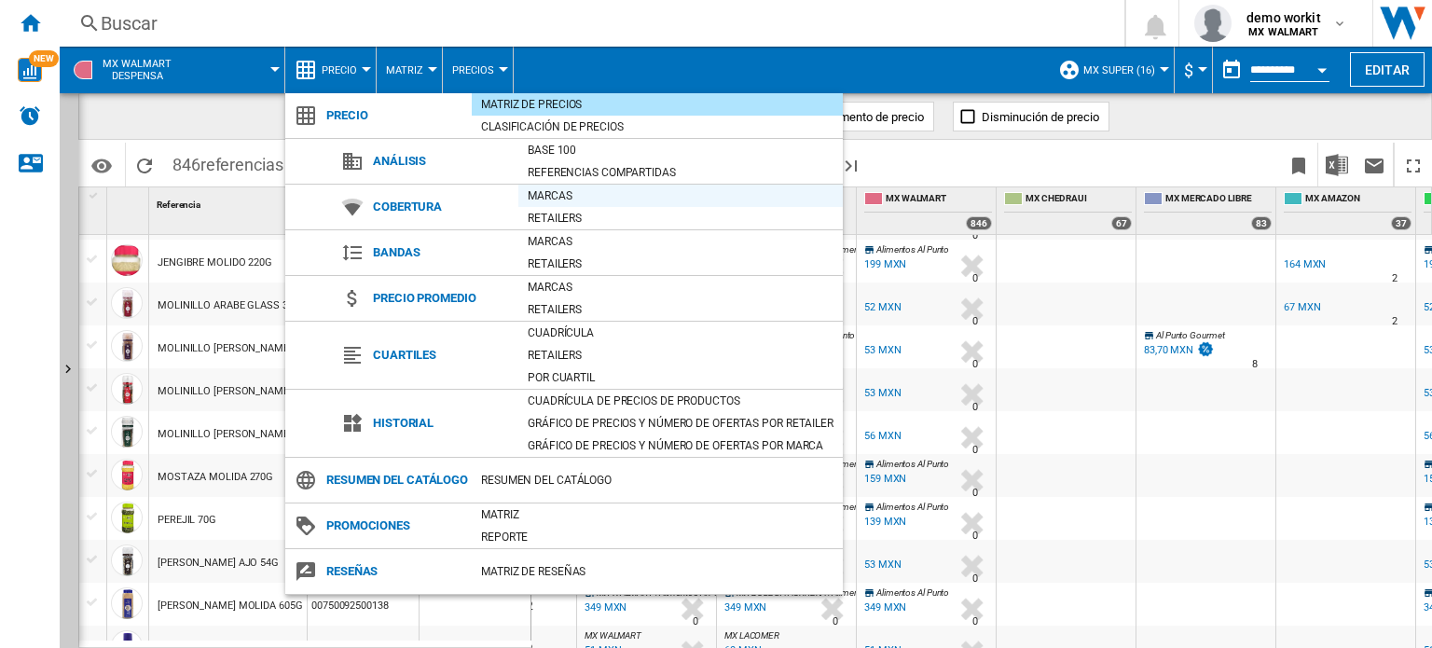
click at [547, 199] on div "Marcas" at bounding box center [680, 195] width 324 height 19
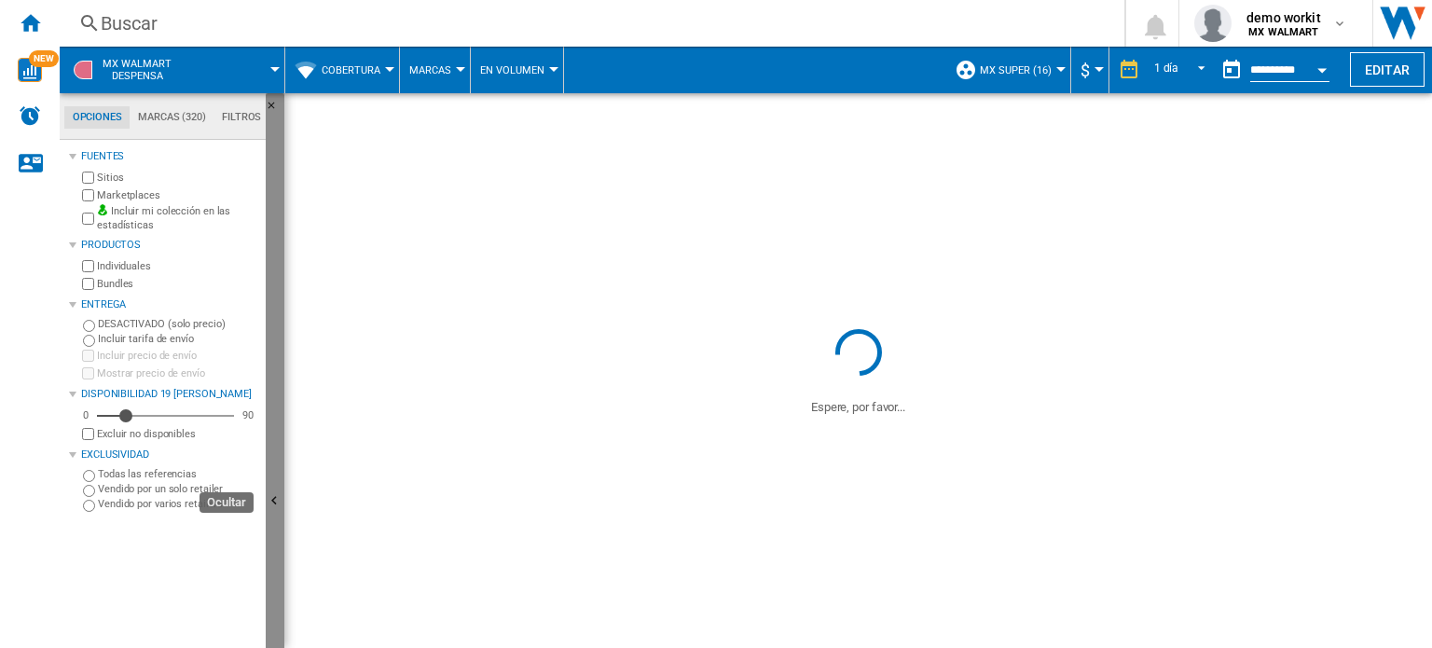
click at [280, 431] on button "Ocultar" at bounding box center [275, 501] width 19 height 817
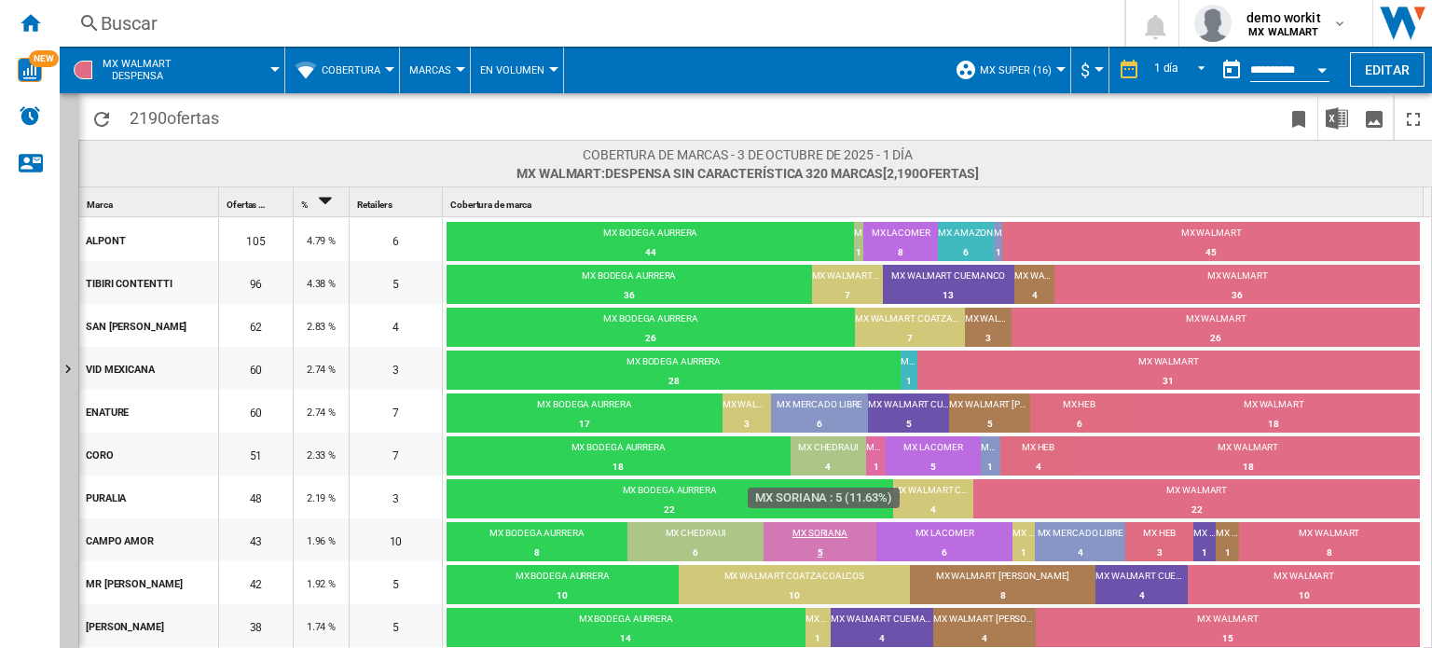
click at [838, 535] on div "MX SORIANA" at bounding box center [819, 535] width 113 height 17
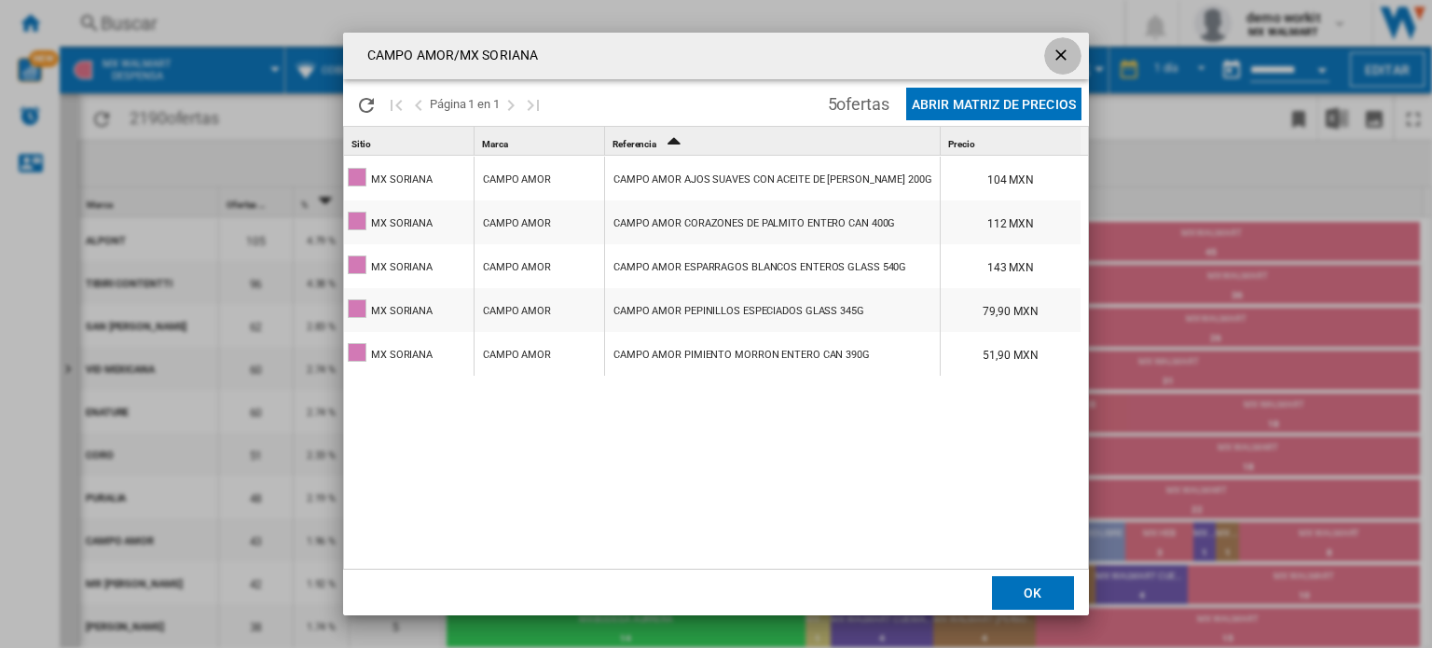
click at [1064, 50] on ng-md-icon "getI18NText('BUTTONS.CLOSE_DIALOG')" at bounding box center [1062, 57] width 22 height 22
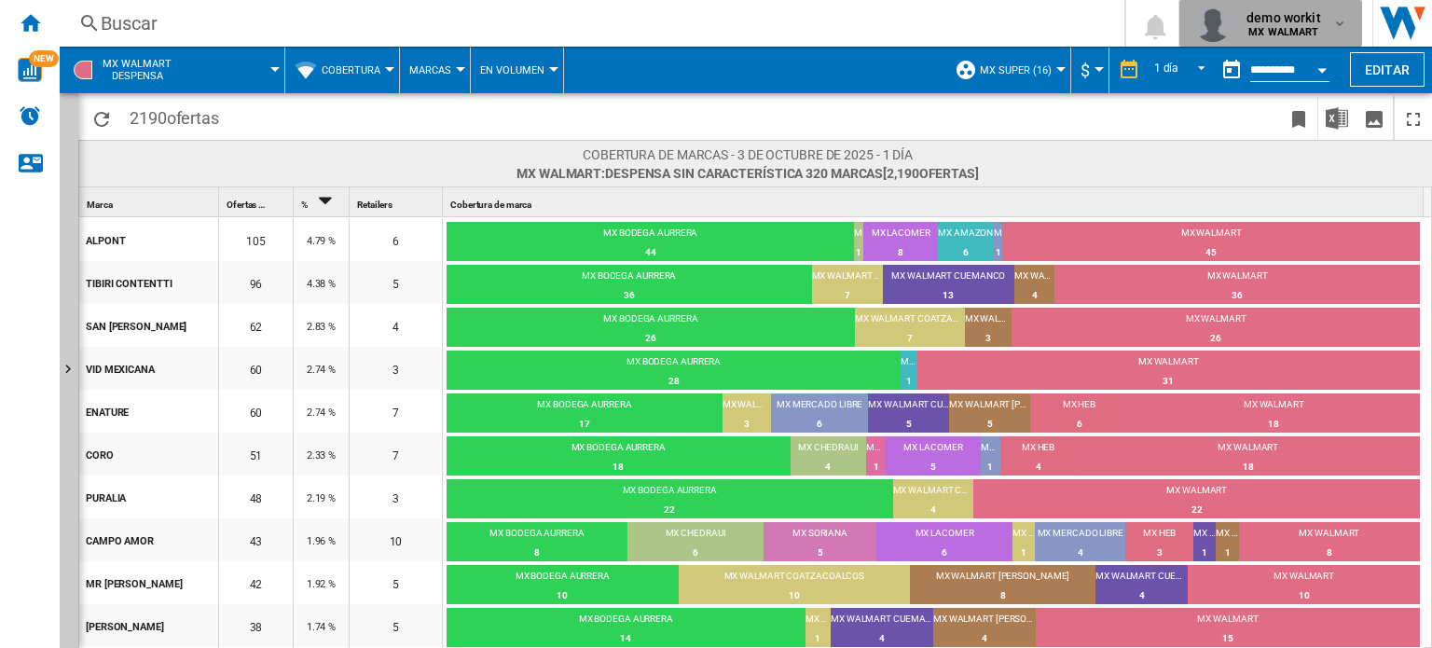
click at [1335, 27] on md-icon "button" at bounding box center [1339, 23] width 15 height 15
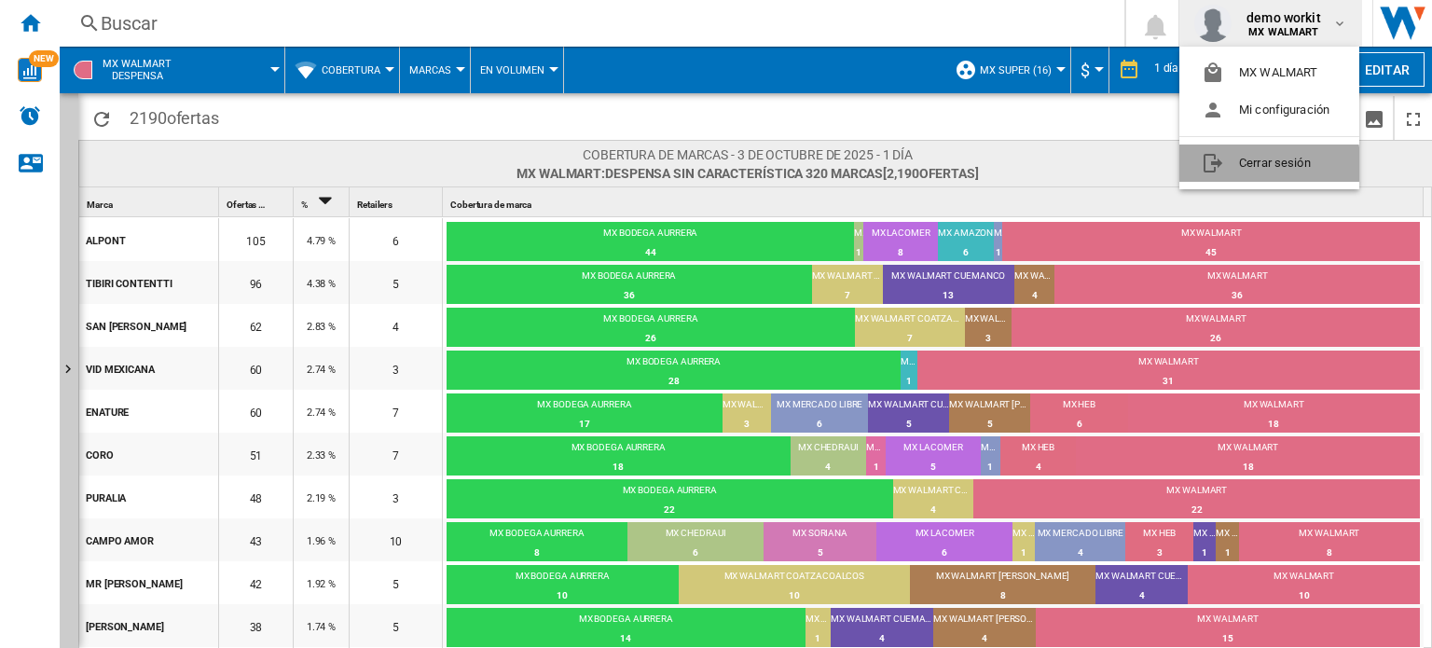
click at [1249, 178] on button "Cerrar sesión" at bounding box center [1269, 162] width 180 height 37
